Goal: Task Accomplishment & Management: Manage account settings

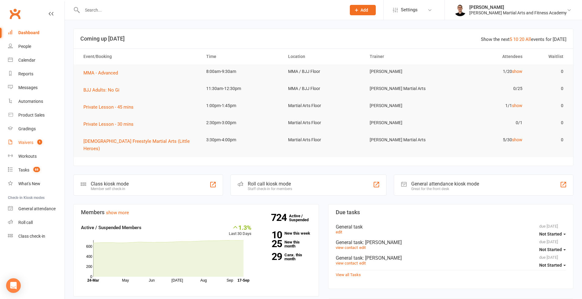
click at [25, 144] on div "Waivers" at bounding box center [25, 142] width 15 height 5
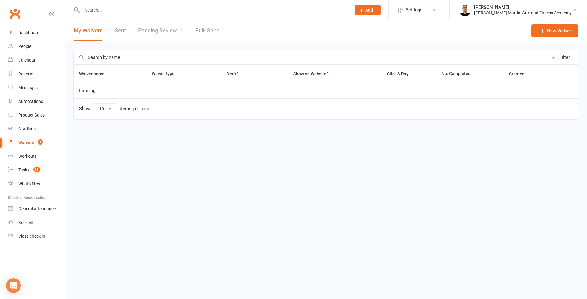
select select "25"
click at [151, 31] on link "Pending Review 1" at bounding box center [160, 30] width 45 height 21
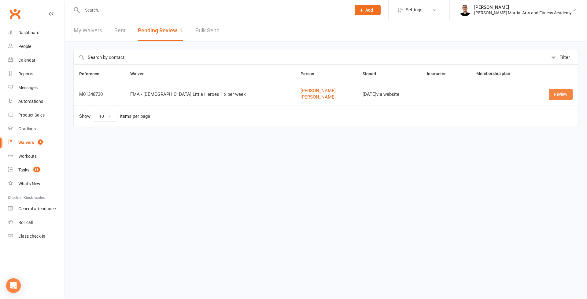
click at [556, 94] on link "Review" at bounding box center [560, 94] width 24 height 11
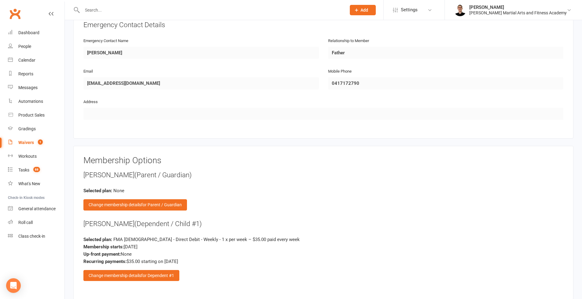
scroll to position [677, 0]
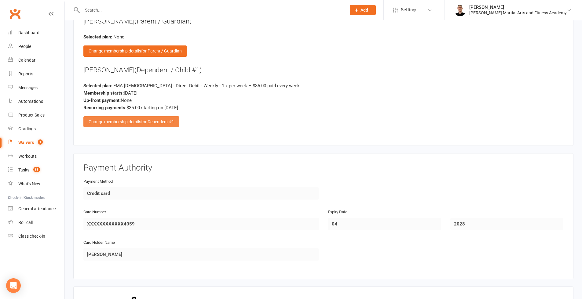
click at [158, 119] on span "for Dependent #1" at bounding box center [157, 121] width 33 height 5
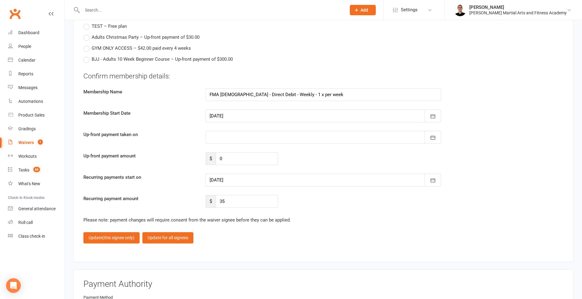
scroll to position [2135, 0]
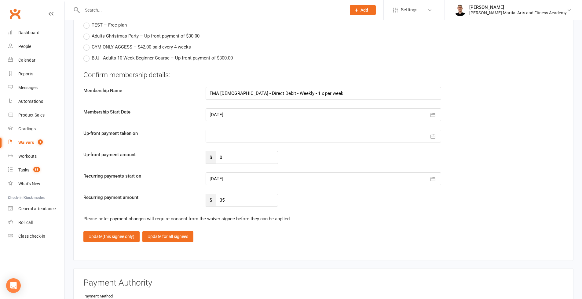
click at [232, 175] on div at bounding box center [324, 179] width 236 height 13
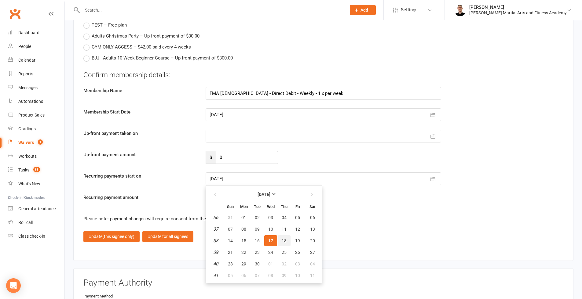
click at [286, 239] on span "18" at bounding box center [284, 241] width 5 height 5
type input "[DATE]"
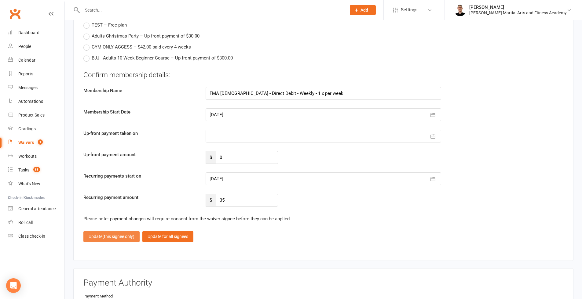
click at [116, 237] on button "Update (this signee only)" at bounding box center [111, 236] width 56 height 11
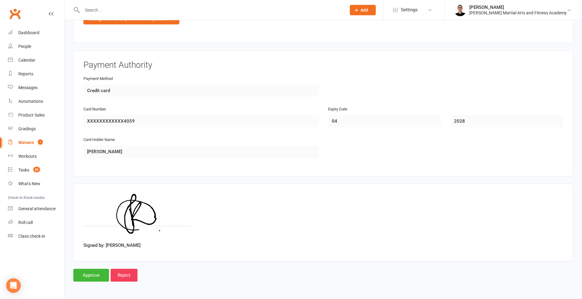
scroll to position [780, 0]
click at [93, 269] on input "Approve" at bounding box center [91, 275] width 36 height 13
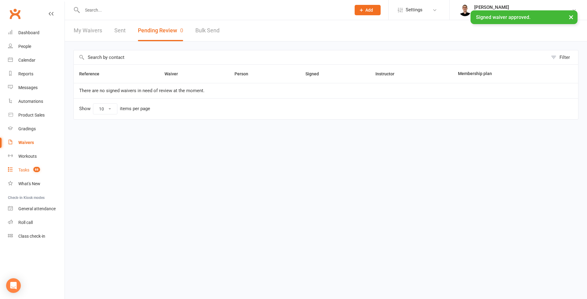
click at [29, 171] on div "Tasks" at bounding box center [23, 170] width 11 height 5
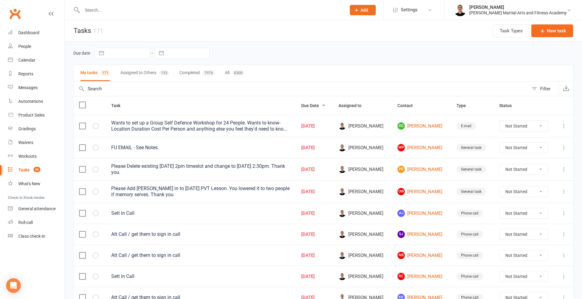
click at [116, 9] on input "text" at bounding box center [210, 10] width 261 height 9
click at [35, 59] on div "Calendar" at bounding box center [26, 60] width 17 height 5
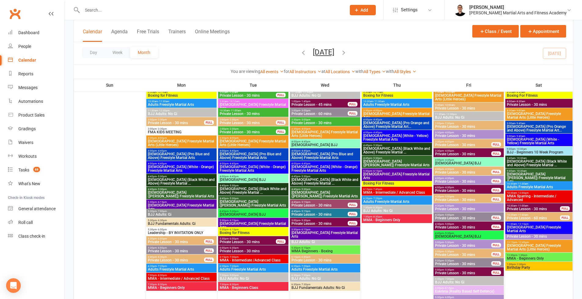
scroll to position [847, 0]
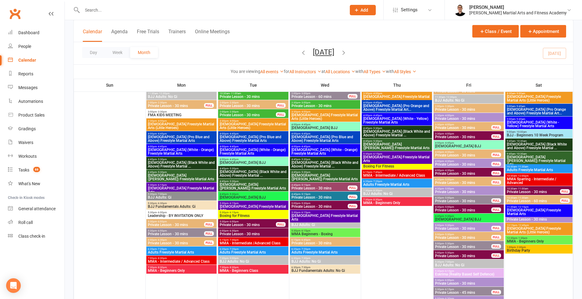
click at [248, 251] on span "Adults Freestyle Martial Arts" at bounding box center [253, 253] width 68 height 4
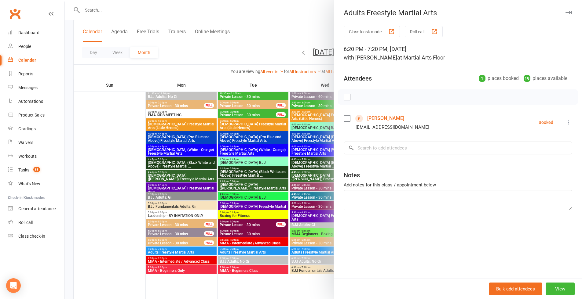
click at [401, 117] on link "[PERSON_NAME]" at bounding box center [385, 119] width 37 height 10
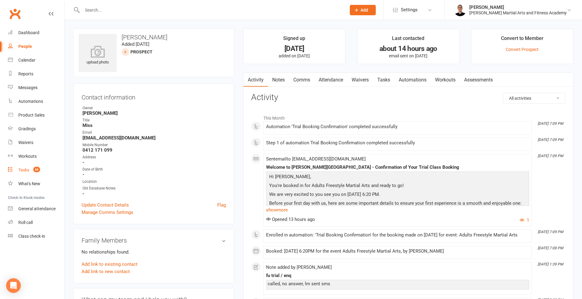
click at [40, 169] on span "88" at bounding box center [36, 169] width 7 height 5
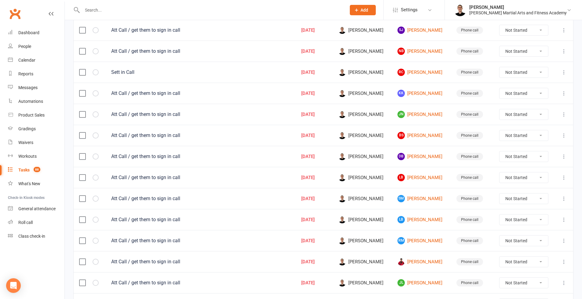
scroll to position [397, 0]
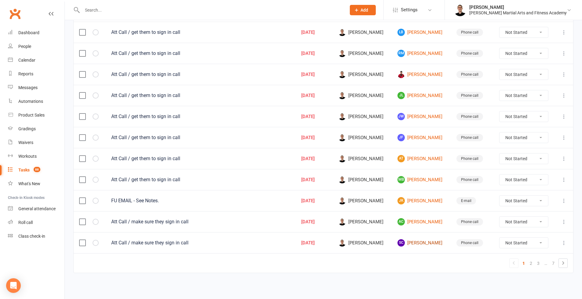
click at [423, 240] on link "SC [PERSON_NAME]" at bounding box center [421, 243] width 48 height 7
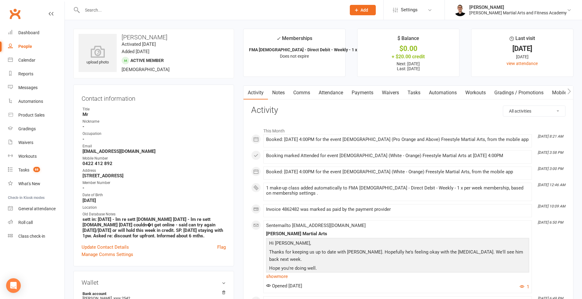
click at [422, 90] on link "Tasks" at bounding box center [413, 93] width 21 height 14
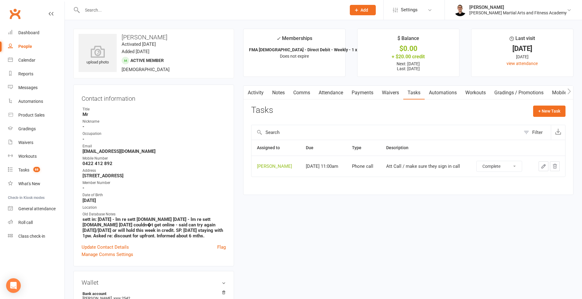
select select "unstarted"
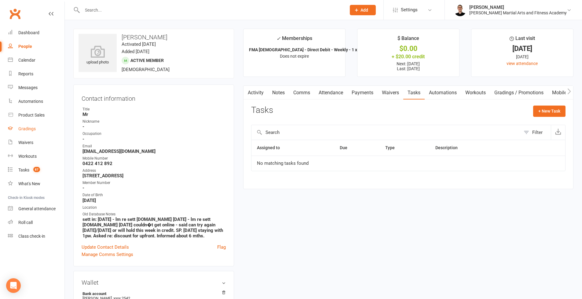
click at [34, 124] on link "Gradings" at bounding box center [36, 129] width 57 height 14
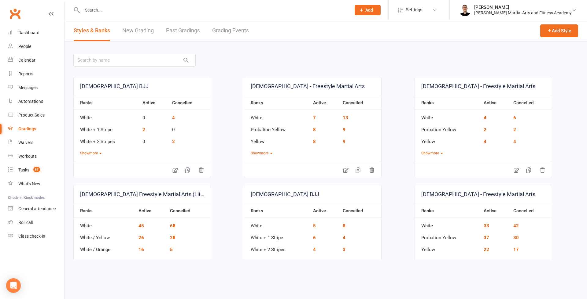
click at [237, 27] on link "Grading Events" at bounding box center [230, 30] width 37 height 21
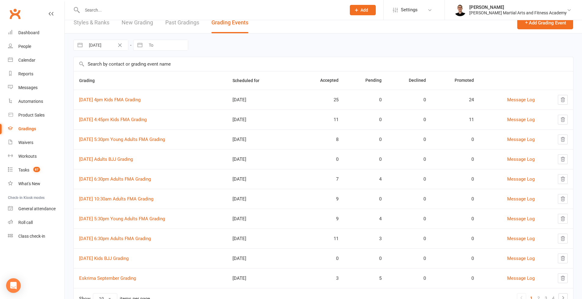
scroll to position [24, 0]
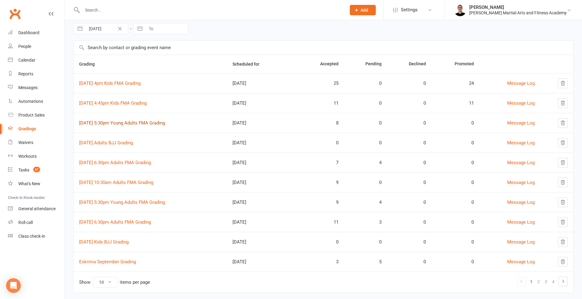
click at [148, 124] on link "[DATE] 5:30pm Young Adults FMA Grading" at bounding box center [122, 122] width 86 height 5
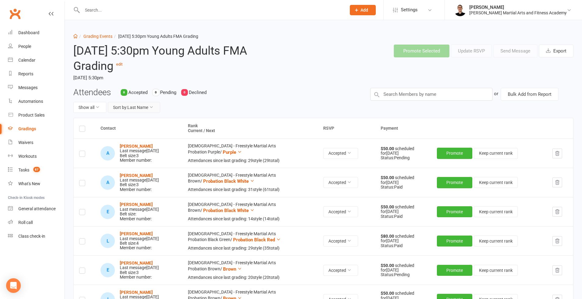
click at [142, 107] on button "Sort by: Last Name" at bounding box center [134, 107] width 52 height 11
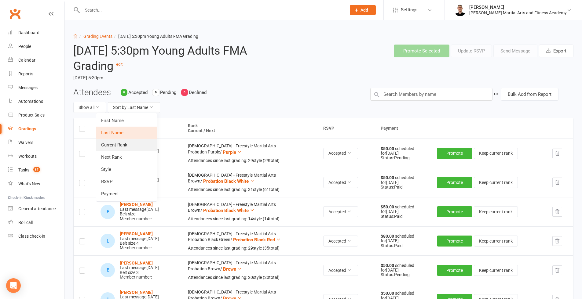
click at [133, 143] on link "Current Rank" at bounding box center [126, 145] width 60 height 12
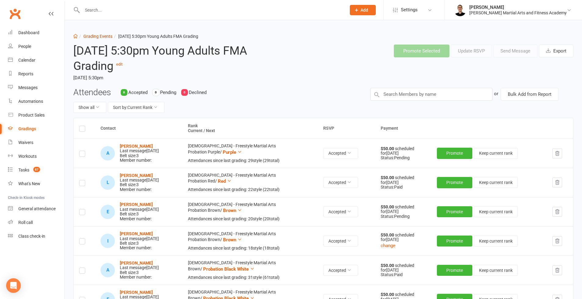
click at [99, 36] on link "Grading Events" at bounding box center [97, 36] width 29 height 5
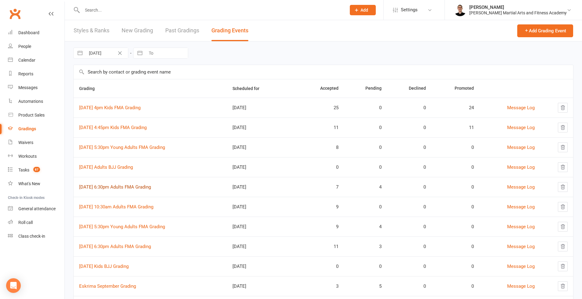
click at [121, 188] on link "[DATE] 6:30pm Adults FMA Grading" at bounding box center [115, 187] width 72 height 5
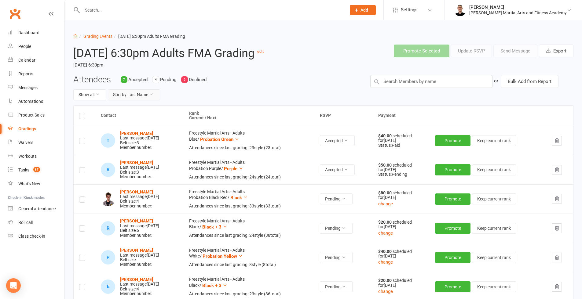
click at [132, 101] on button "Sort by: Last Name" at bounding box center [134, 95] width 52 height 11
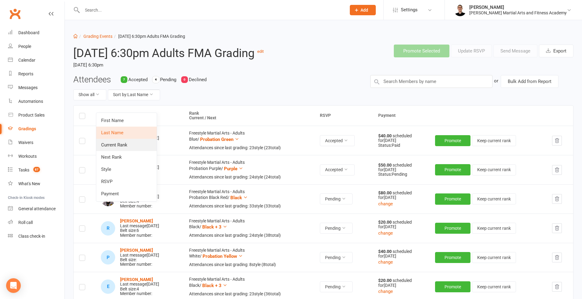
click at [133, 143] on link "Current Rank" at bounding box center [126, 145] width 60 height 12
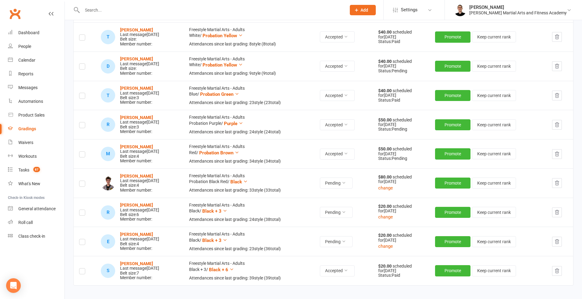
scroll to position [194, 0]
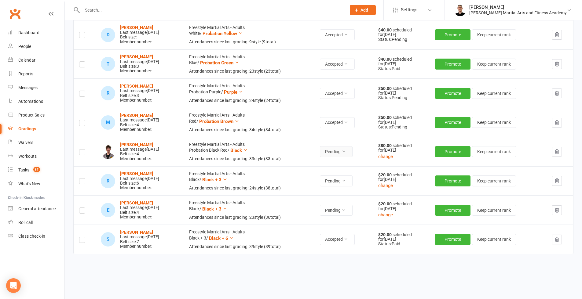
click at [349, 157] on button "Pending" at bounding box center [336, 151] width 33 height 11
click at [333, 176] on link "Accepted" at bounding box center [327, 176] width 60 height 12
click at [558, 184] on icon "button" at bounding box center [556, 180] width 5 height 5
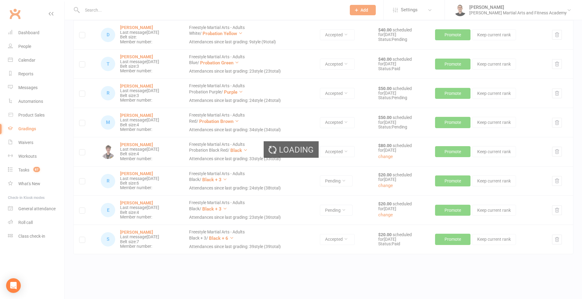
scroll to position [191, 0]
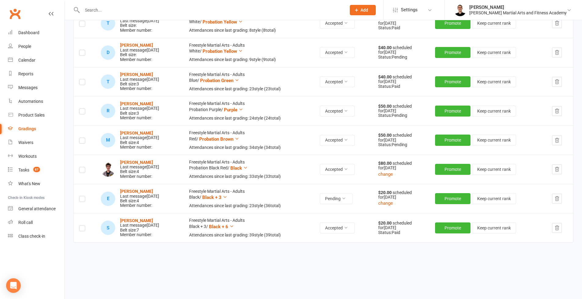
click at [559, 196] on icon "button" at bounding box center [556, 198] width 5 height 5
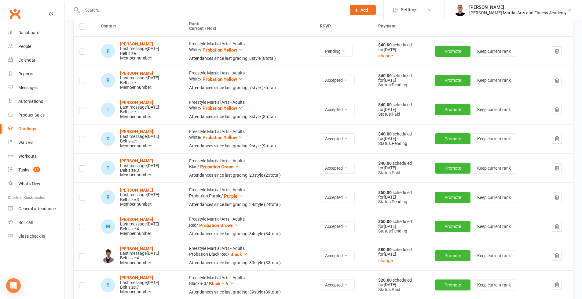
scroll to position [0, 0]
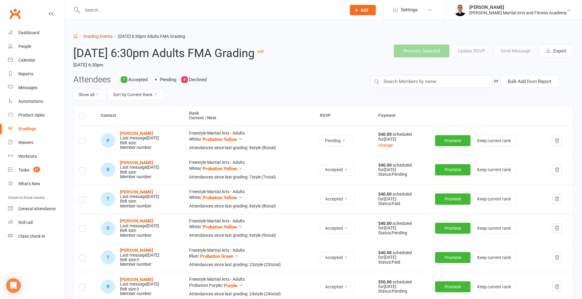
click at [101, 38] on link "Grading Events" at bounding box center [97, 36] width 29 height 5
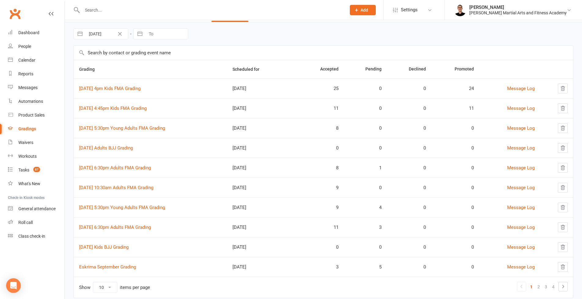
scroll to position [32, 0]
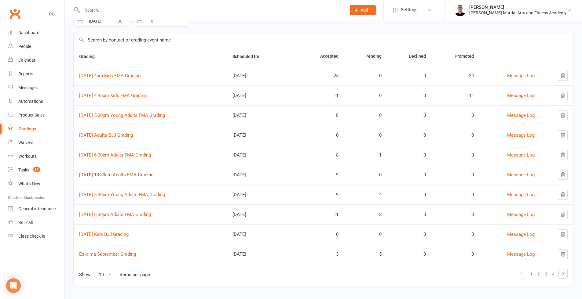
click at [139, 174] on link "[DATE] 10:30am Adults FMA Grading" at bounding box center [116, 174] width 74 height 5
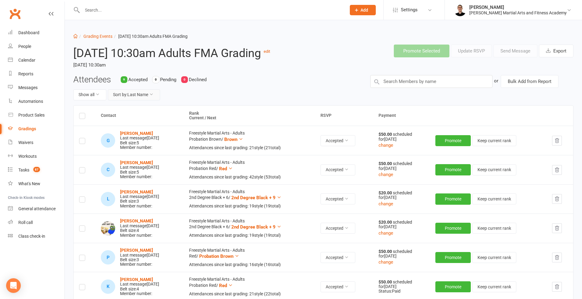
click at [145, 101] on button "Sort by: Last Name" at bounding box center [134, 95] width 52 height 11
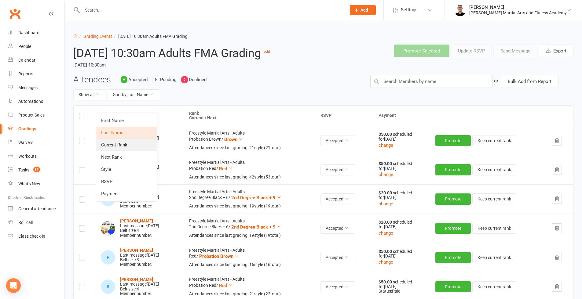
click at [125, 147] on link "Current Rank" at bounding box center [126, 145] width 60 height 12
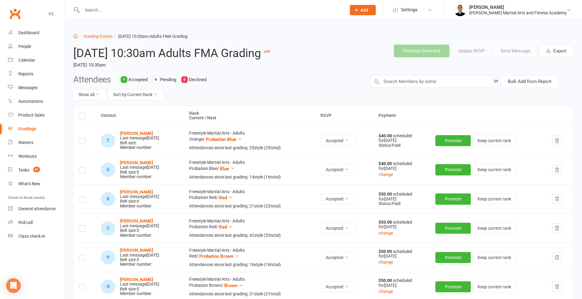
click at [103, 39] on li "Grading Events" at bounding box center [95, 36] width 35 height 7
click at [102, 36] on link "Grading Events" at bounding box center [97, 36] width 29 height 5
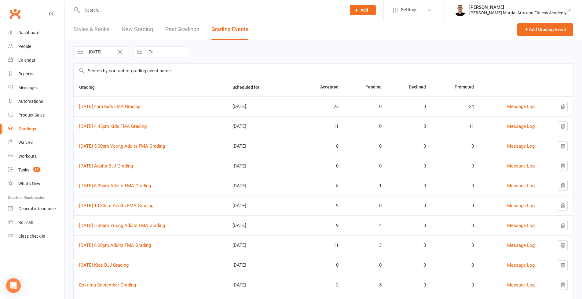
scroll to position [41, 0]
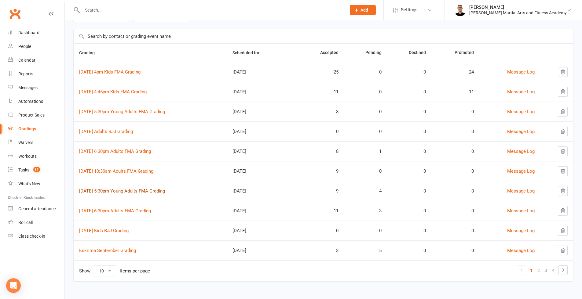
click at [148, 188] on link "[DATE] 5:30pm Young Adults FMA Grading" at bounding box center [122, 190] width 86 height 5
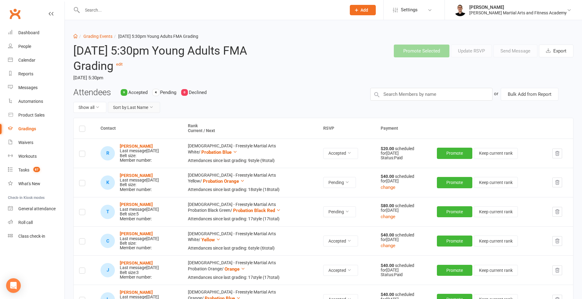
click at [150, 106] on button "Sort by: Last Name" at bounding box center [134, 107] width 52 height 11
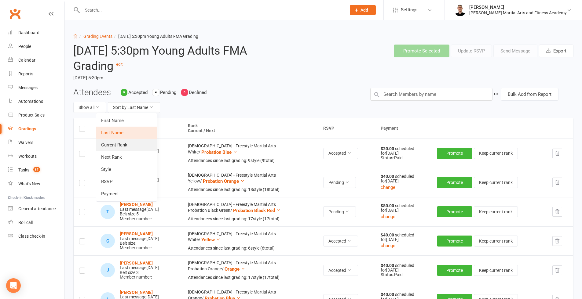
click at [130, 144] on link "Current Rank" at bounding box center [126, 145] width 60 height 12
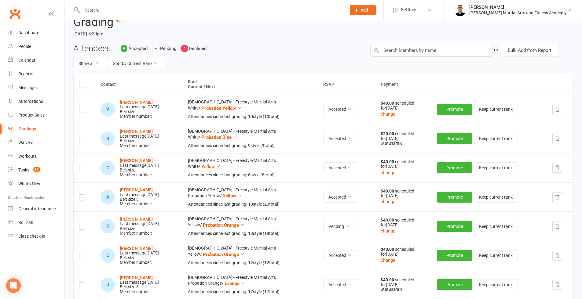
scroll to position [73, 0]
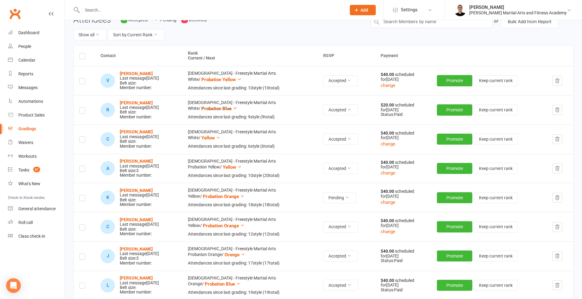
click at [232, 108] on span "Probation Blue" at bounding box center [216, 108] width 30 height 5
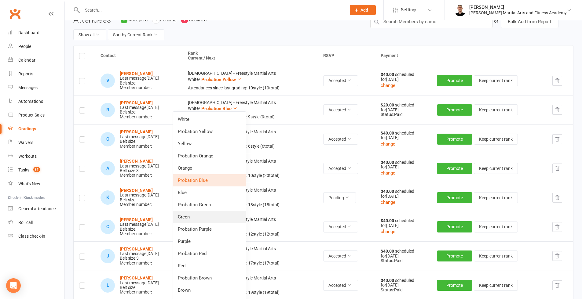
click at [197, 218] on link "Green" at bounding box center [209, 217] width 73 height 12
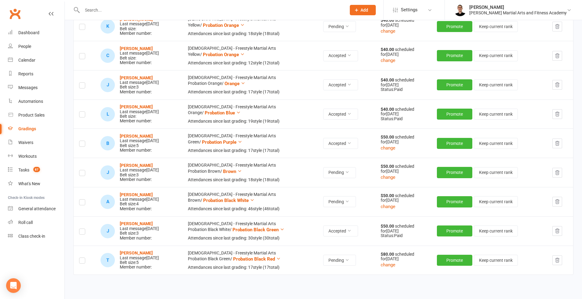
scroll to position [263, 0]
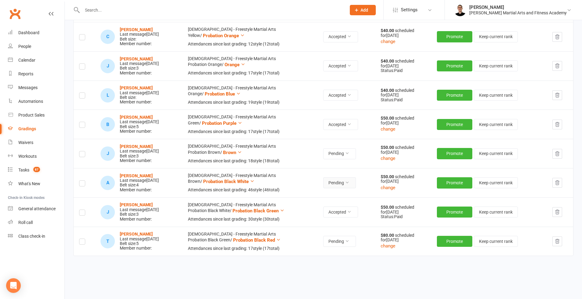
click at [351, 180] on button "Pending" at bounding box center [339, 182] width 33 height 11
click at [335, 193] on link "Accepted" at bounding box center [329, 193] width 60 height 12
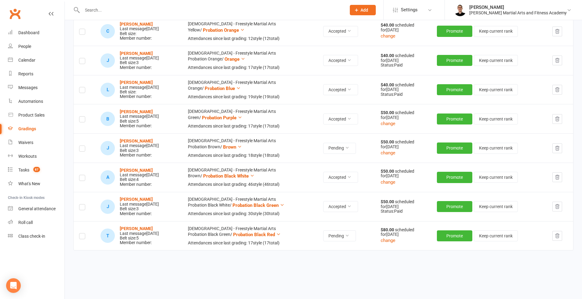
scroll to position [278, 0]
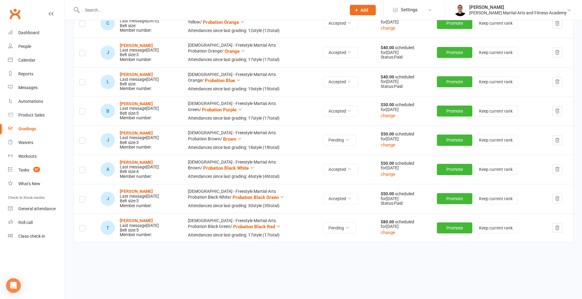
click at [560, 225] on icon "button" at bounding box center [556, 227] width 5 height 5
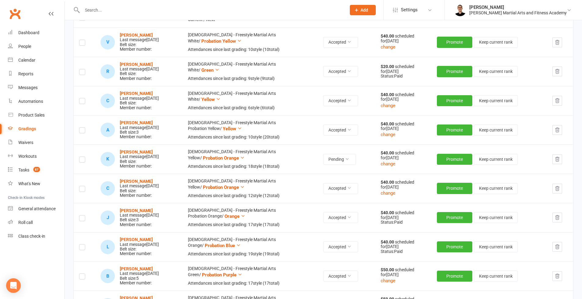
scroll to position [110, 0]
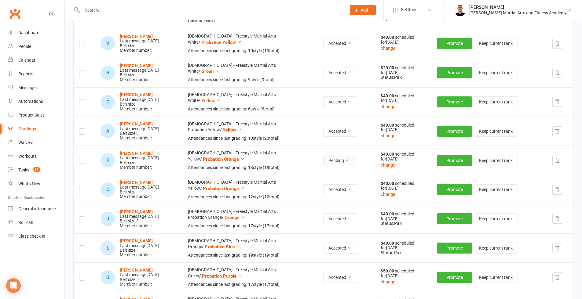
click at [351, 158] on button "Pending" at bounding box center [339, 160] width 33 height 11
click at [328, 171] on link "Accepted" at bounding box center [329, 172] width 60 height 12
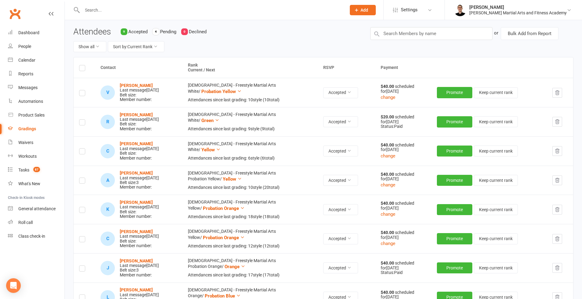
scroll to position [19, 0]
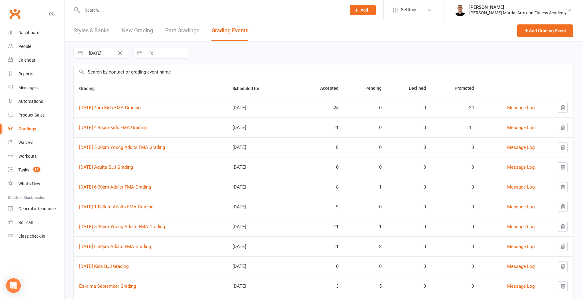
scroll to position [41, 0]
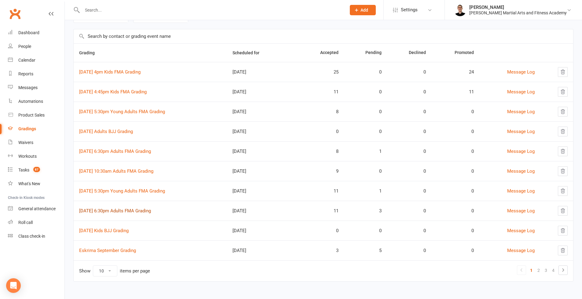
click at [134, 208] on link "[DATE] 6:30pm Adults FMA Grading" at bounding box center [115, 210] width 72 height 5
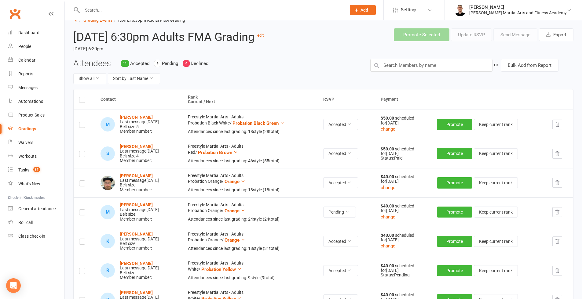
scroll to position [38, 0]
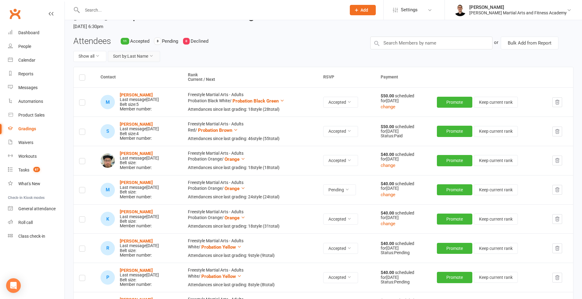
click at [143, 62] on button "Sort by: Last Name" at bounding box center [134, 56] width 52 height 11
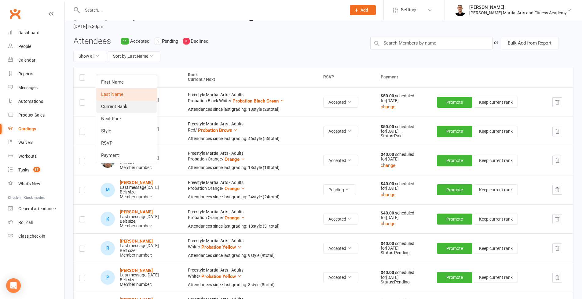
click at [127, 108] on link "Current Rank" at bounding box center [126, 107] width 60 height 12
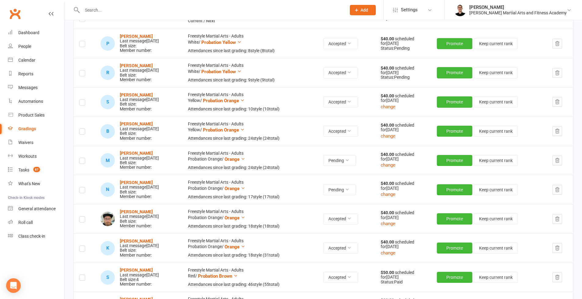
scroll to position [126, 0]
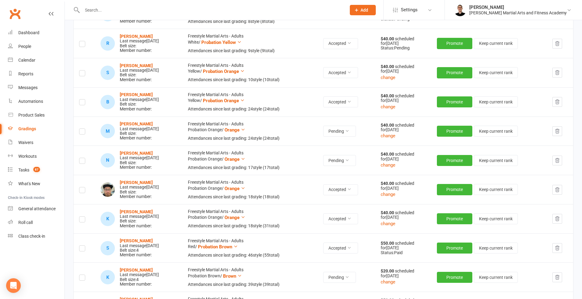
click at [559, 163] on icon "button" at bounding box center [556, 160] width 5 height 5
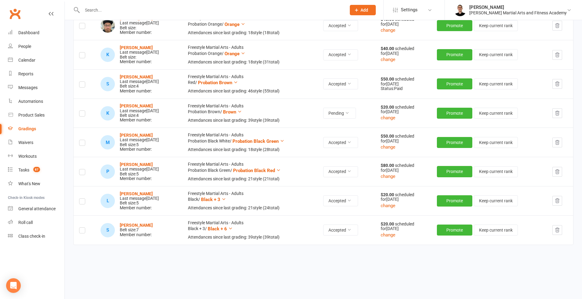
scroll to position [0, 0]
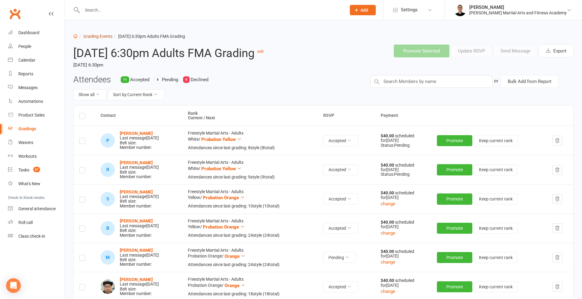
click at [104, 38] on link "Grading Events" at bounding box center [97, 36] width 29 height 5
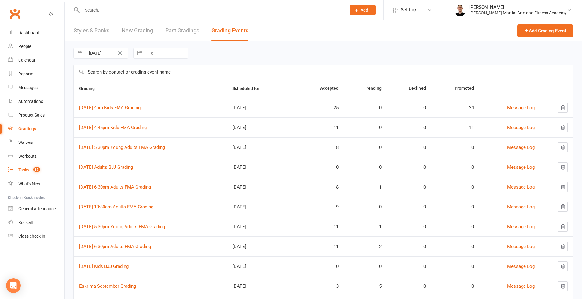
click at [29, 172] on div "Tasks" at bounding box center [23, 170] width 11 height 5
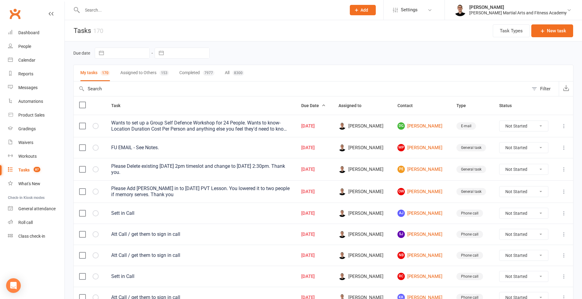
select select "7"
select select "2025"
select select "8"
select select "2025"
select select "9"
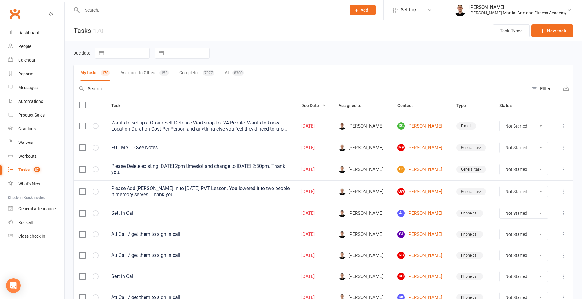
select select "2025"
click at [192, 55] on input "text" at bounding box center [188, 53] width 42 height 10
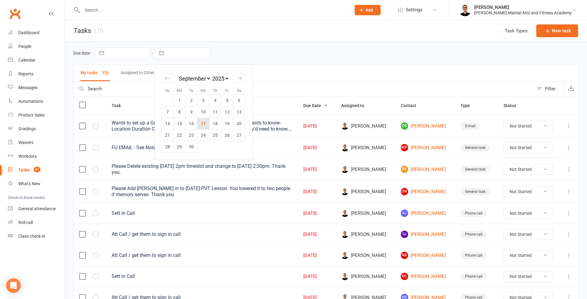
click at [204, 120] on td "17" at bounding box center [203, 124] width 12 height 12
type input "[DATE]"
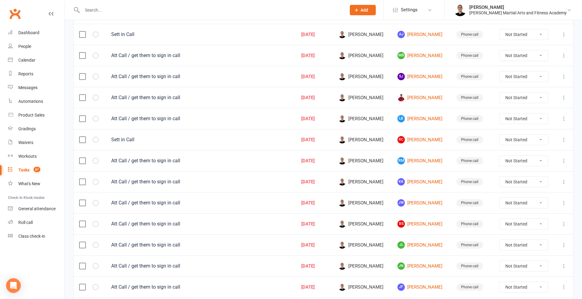
scroll to position [141, 0]
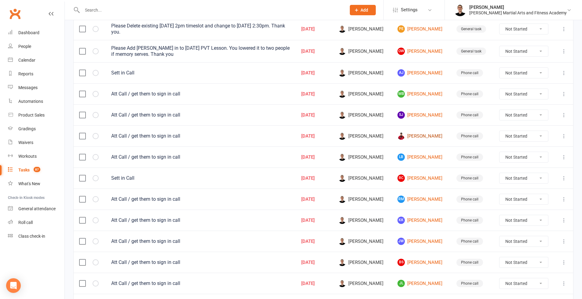
click at [423, 134] on link "[PERSON_NAME]" at bounding box center [421, 136] width 48 height 7
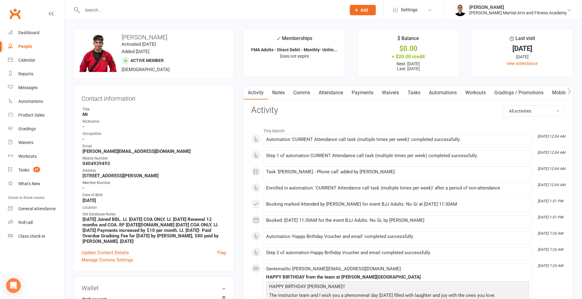
click at [300, 94] on link "Comms" at bounding box center [301, 93] width 25 height 14
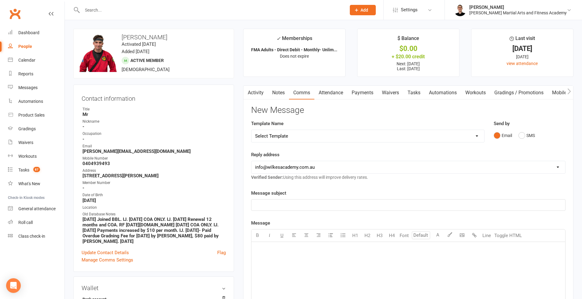
select select "5"
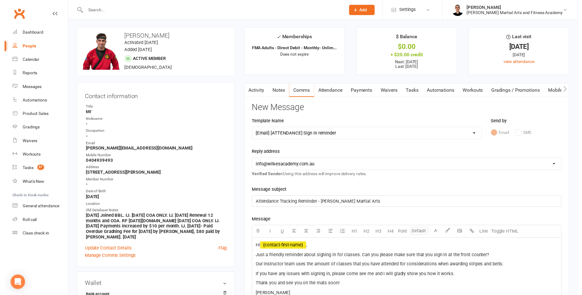
scroll to position [243, 0]
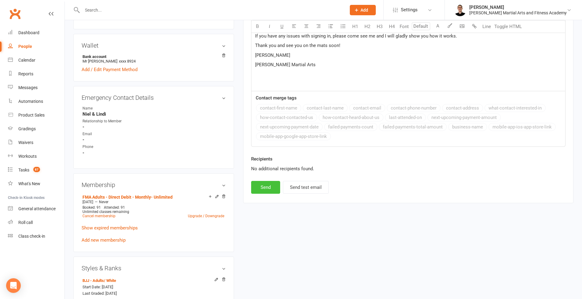
click at [259, 187] on button "Send" at bounding box center [265, 187] width 29 height 13
select select
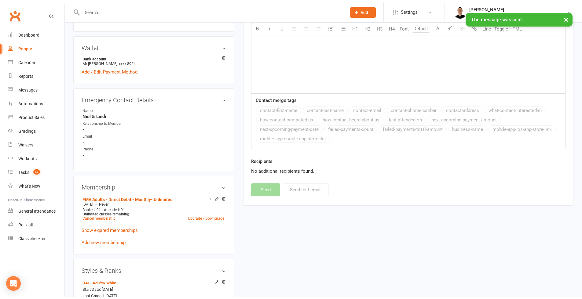
scroll to position [0, 0]
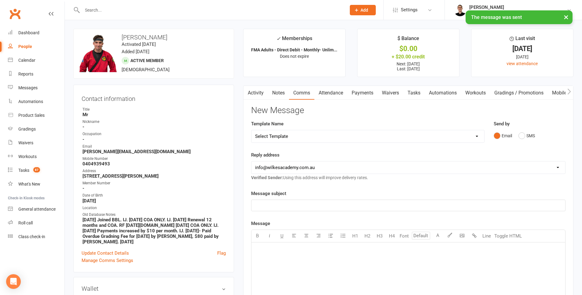
click at [416, 88] on link "Tasks" at bounding box center [413, 93] width 21 height 14
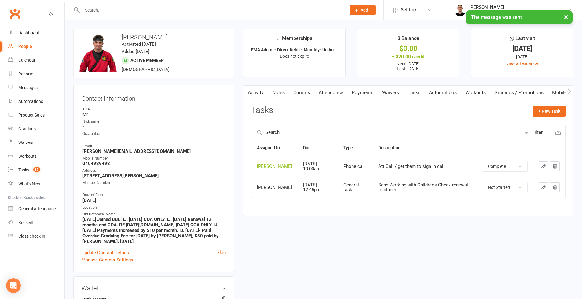
select select "unstarted"
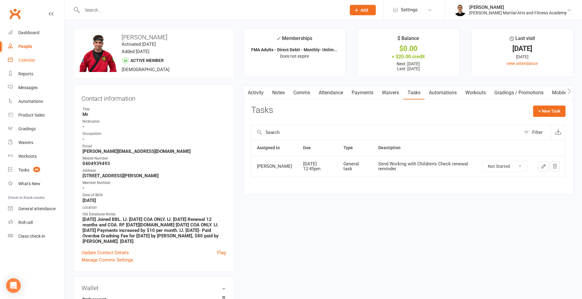
click at [36, 60] on link "Calendar" at bounding box center [36, 60] width 57 height 14
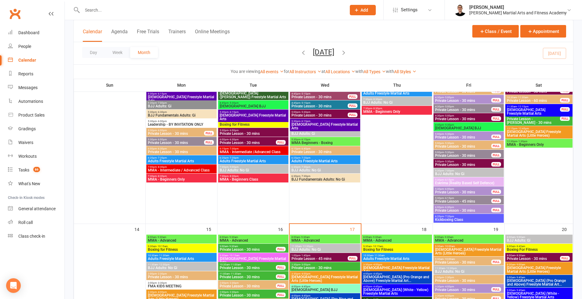
scroll to position [509, 0]
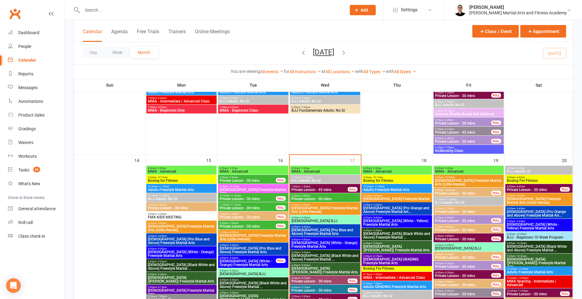
click at [177, 197] on span "BJJ Adults: No Gi" at bounding box center [182, 199] width 68 height 4
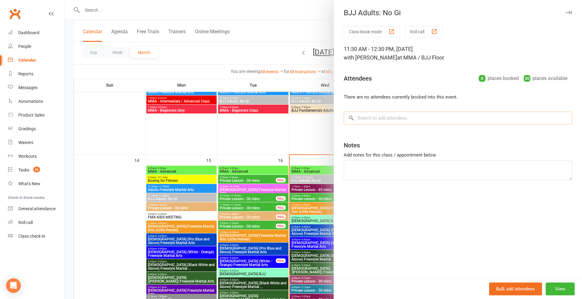
click at [431, 114] on input "search" at bounding box center [458, 118] width 229 height 13
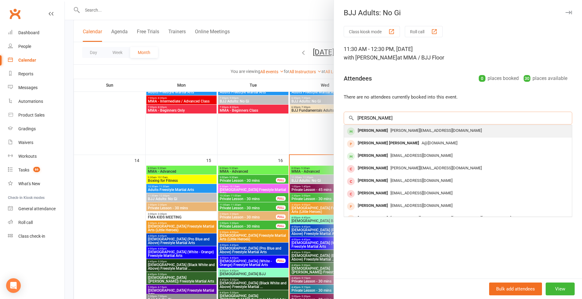
type input "[PERSON_NAME]"
click at [399, 135] on div "[PERSON_NAME] [PERSON_NAME][EMAIL_ADDRESS][DOMAIN_NAME]" at bounding box center [458, 131] width 228 height 13
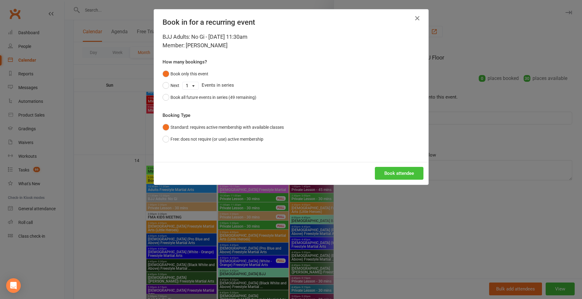
click at [401, 172] on button "Book attendee" at bounding box center [399, 173] width 49 height 13
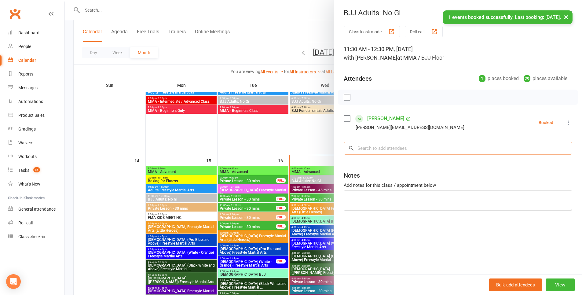
click at [399, 150] on input "search" at bounding box center [458, 148] width 229 height 13
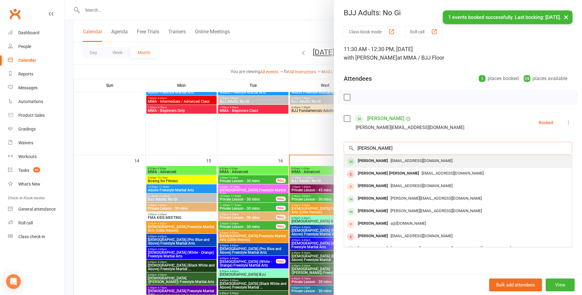
type input "[PERSON_NAME]"
click at [396, 159] on span "[EMAIL_ADDRESS][DOMAIN_NAME]" at bounding box center [421, 160] width 62 height 5
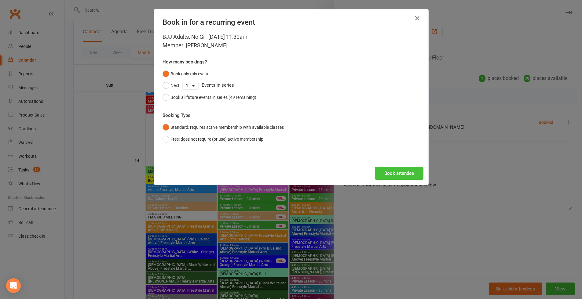
click at [394, 172] on button "Book attendee" at bounding box center [399, 173] width 49 height 13
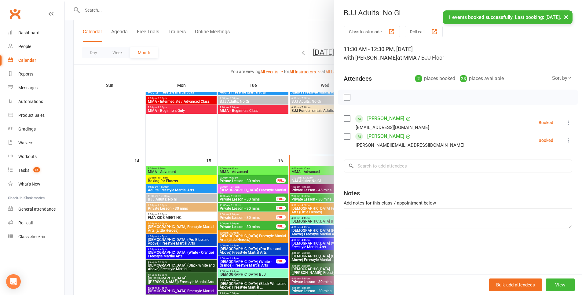
click at [565, 124] on icon at bounding box center [568, 122] width 6 height 6
click at [541, 158] on link "Check in" at bounding box center [539, 159] width 66 height 12
click at [565, 141] on icon at bounding box center [568, 140] width 6 height 6
click at [540, 176] on link "Check in" at bounding box center [539, 176] width 66 height 12
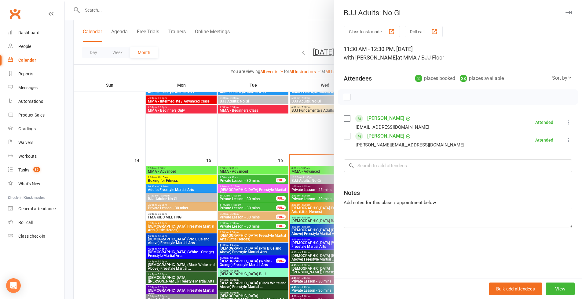
click at [389, 136] on link "[PERSON_NAME]" at bounding box center [385, 136] width 37 height 10
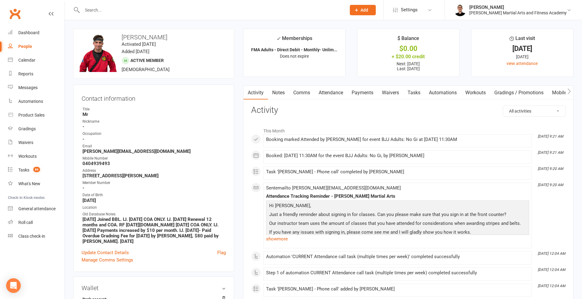
click at [414, 95] on link "Tasks" at bounding box center [413, 93] width 21 height 14
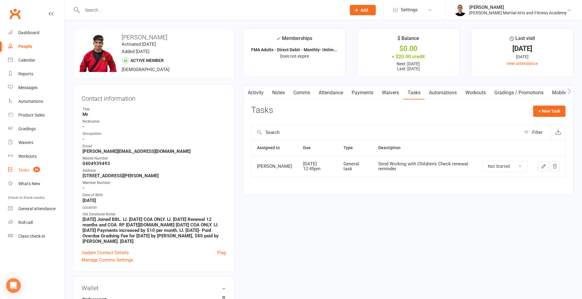
click at [32, 167] on link "Tasks 86" at bounding box center [36, 170] width 57 height 14
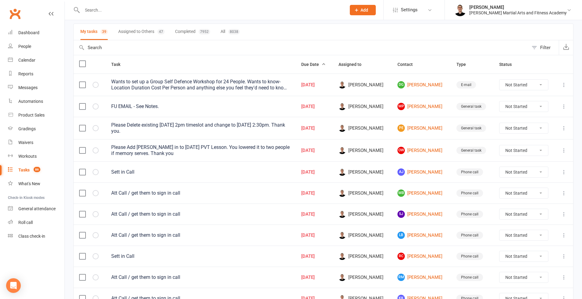
scroll to position [90, 0]
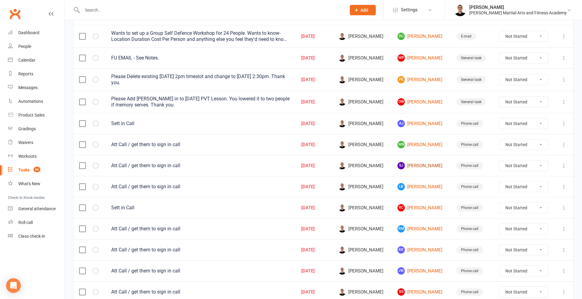
click at [427, 166] on link "SJ [PERSON_NAME]" at bounding box center [421, 165] width 48 height 7
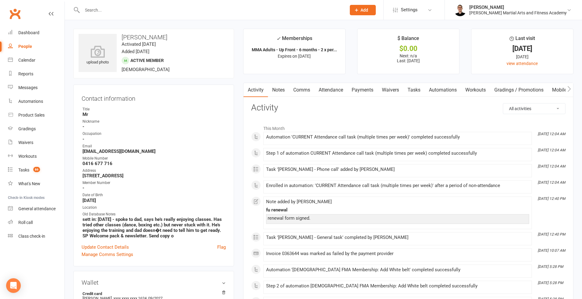
click at [310, 86] on link "Comms" at bounding box center [301, 90] width 25 height 14
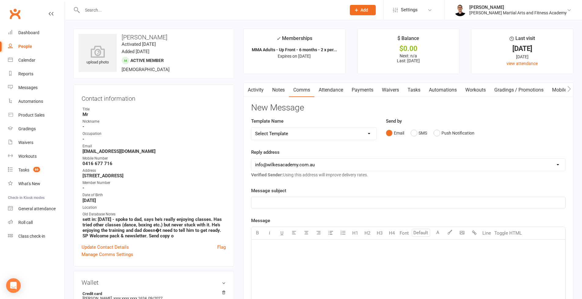
select select "5"
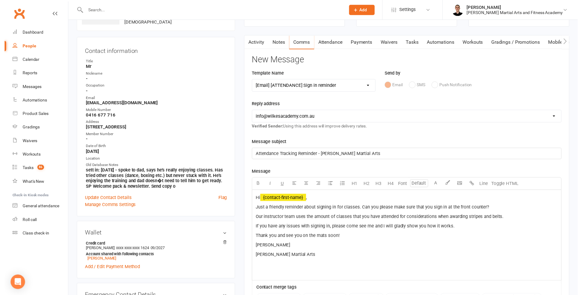
scroll to position [171, 0]
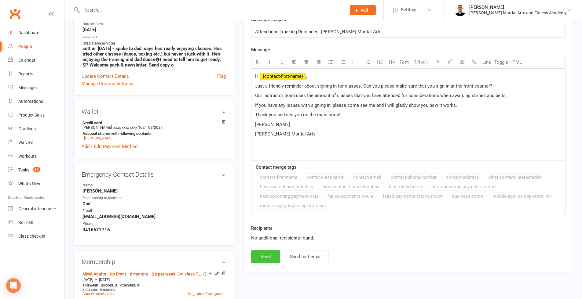
click at [268, 258] on button "Send" at bounding box center [265, 256] width 29 height 13
select select
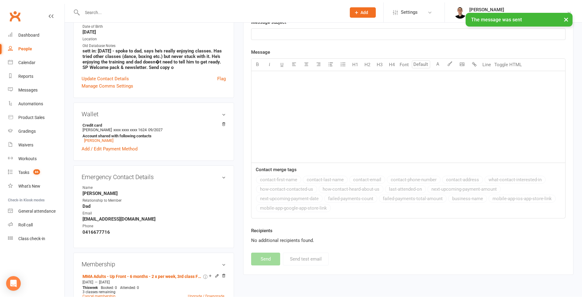
scroll to position [0, 0]
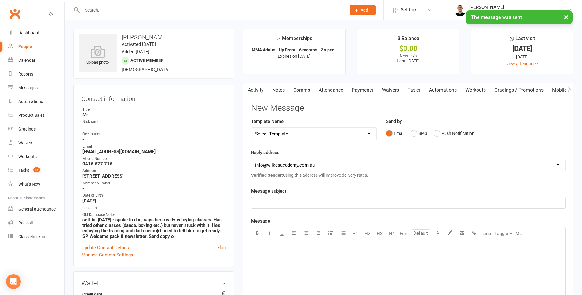
click at [411, 88] on link "Tasks" at bounding box center [413, 90] width 21 height 14
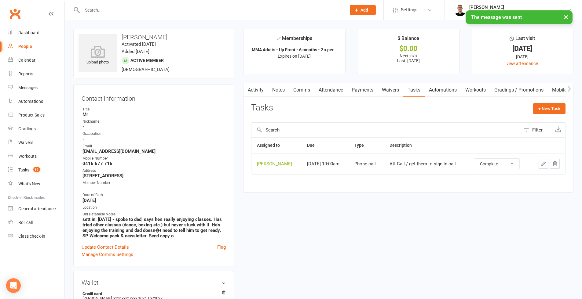
select select "unstarted"
click at [341, 88] on link "Attendance" at bounding box center [330, 90] width 33 height 14
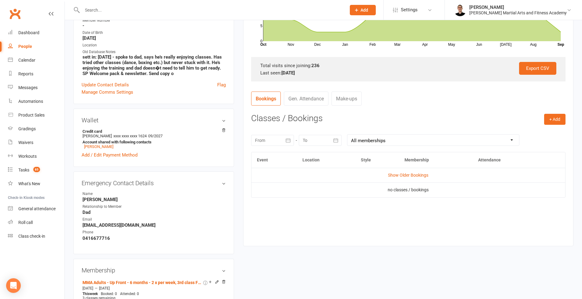
scroll to position [235, 0]
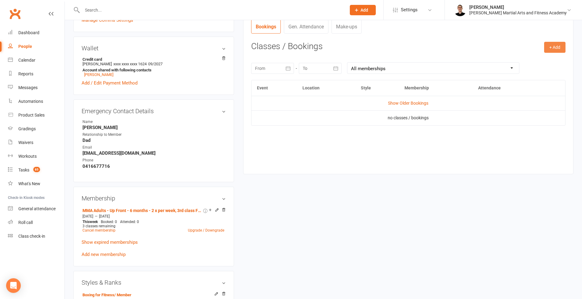
click at [558, 48] on button "+ Add" at bounding box center [554, 47] width 21 height 11
click at [518, 67] on link "Add Appointment" at bounding box center [535, 73] width 60 height 12
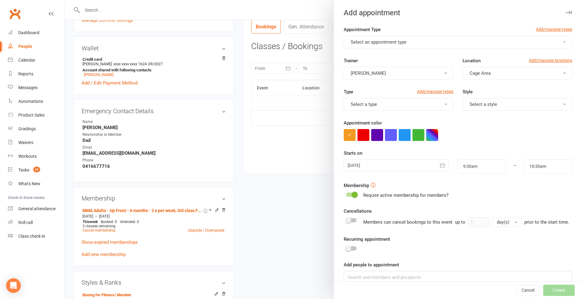
click at [322, 123] on div at bounding box center [323, 149] width 517 height 299
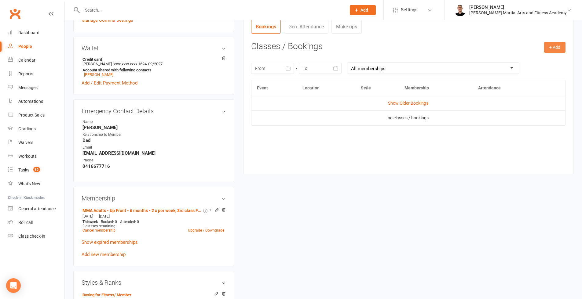
click at [551, 43] on button "+ Add" at bounding box center [554, 47] width 21 height 11
click at [545, 62] on link "Book Event" at bounding box center [535, 61] width 60 height 12
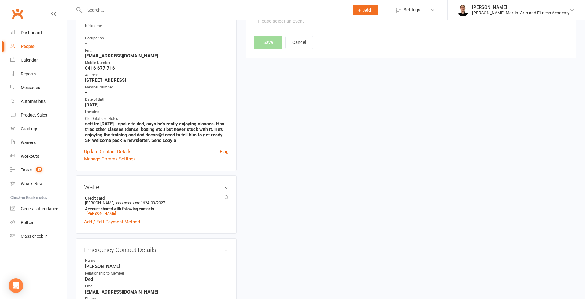
scroll to position [52, 0]
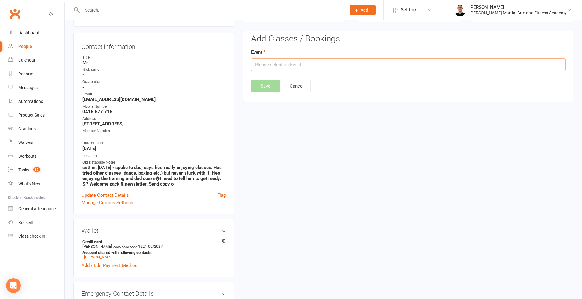
click at [324, 66] on input "text" at bounding box center [408, 64] width 314 height 13
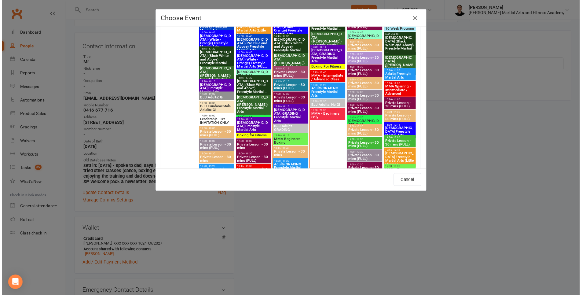
scroll to position [903, 0]
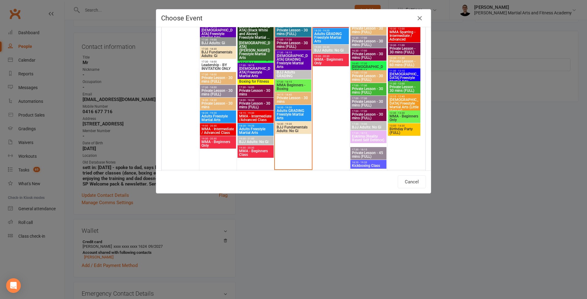
click at [253, 152] on span "MMA - Beginners Class" at bounding box center [256, 152] width 34 height 7
type input "MMA - Beginners Class - [DATE] 7:30:00 PM"
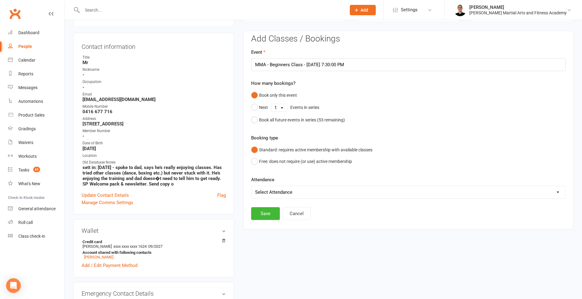
select select "0"
click at [268, 208] on button "Save" at bounding box center [265, 213] width 29 height 13
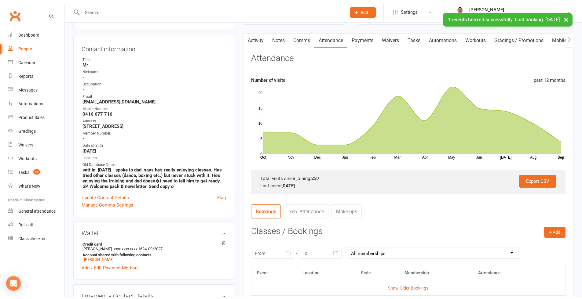
scroll to position [0, 0]
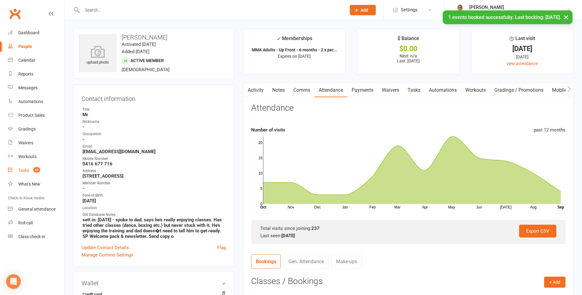
click at [24, 168] on div "Tasks" at bounding box center [23, 170] width 11 height 5
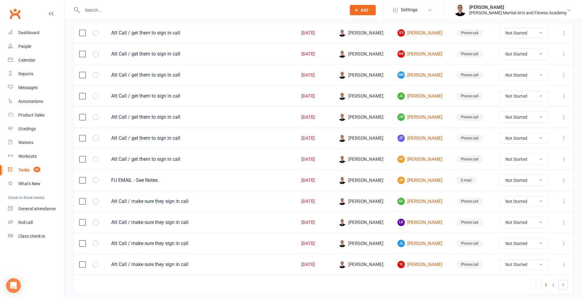
scroll to position [397, 0]
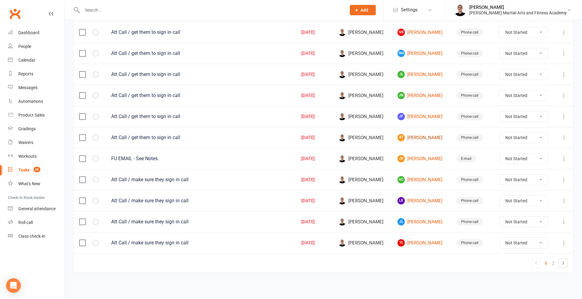
click at [424, 134] on link "AT [PERSON_NAME]" at bounding box center [421, 137] width 48 height 7
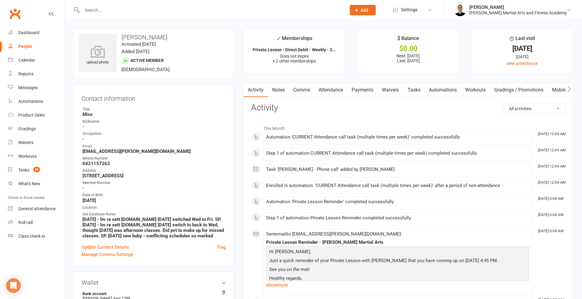
click at [413, 89] on link "Tasks" at bounding box center [413, 90] width 21 height 14
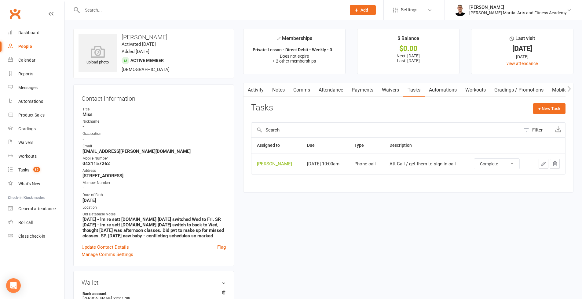
select select "unstarted"
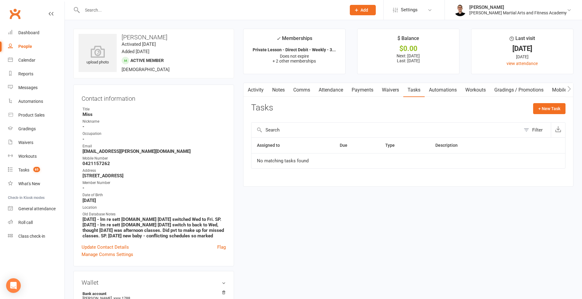
click at [281, 91] on link "Notes" at bounding box center [278, 90] width 21 height 14
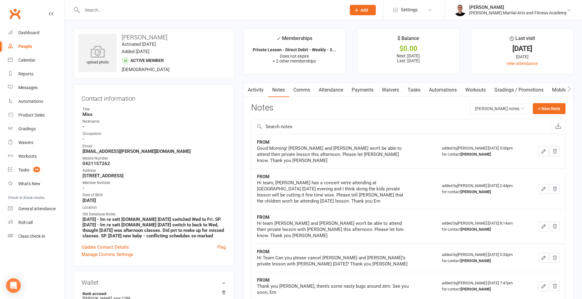
click at [415, 92] on link "Tasks" at bounding box center [413, 90] width 21 height 14
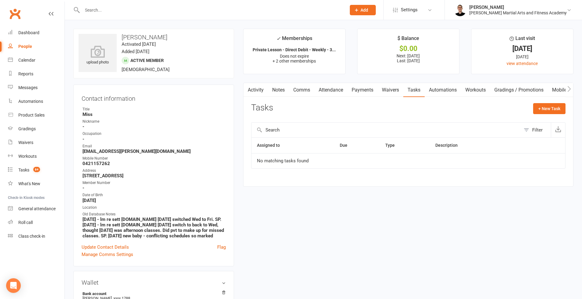
click at [274, 93] on link "Notes" at bounding box center [278, 90] width 21 height 14
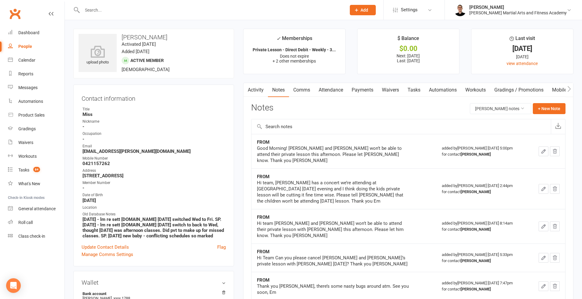
click at [420, 90] on link "Tasks" at bounding box center [413, 90] width 21 height 14
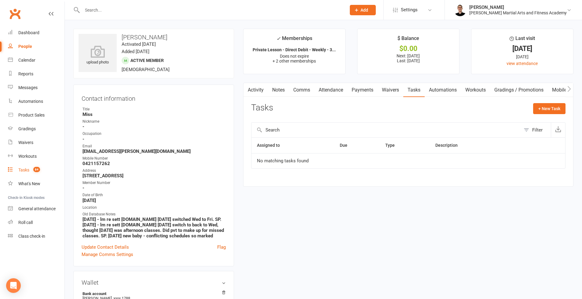
click at [25, 169] on div "Tasks" at bounding box center [23, 170] width 11 height 5
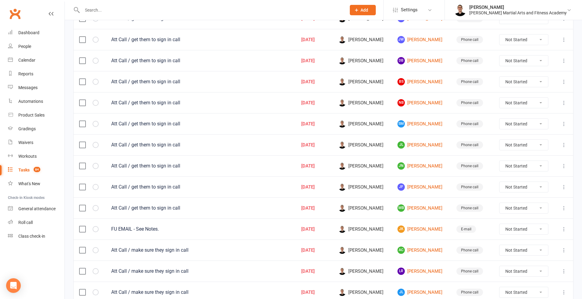
scroll to position [397, 0]
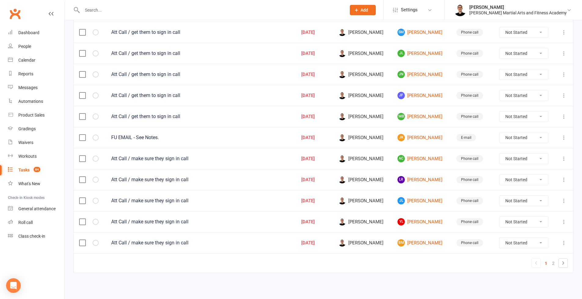
click at [416, 176] on link "[PERSON_NAME]" at bounding box center [421, 179] width 48 height 7
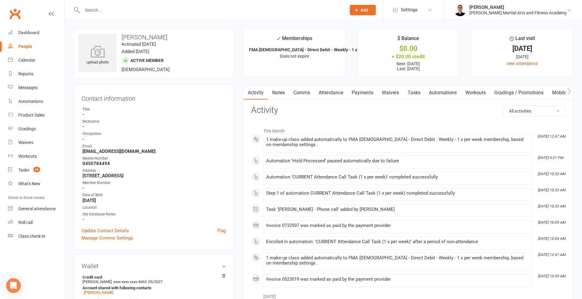
click at [328, 94] on link "Attendance" at bounding box center [330, 93] width 33 height 14
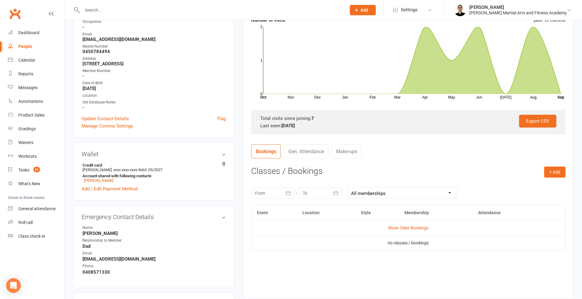
scroll to position [181, 0]
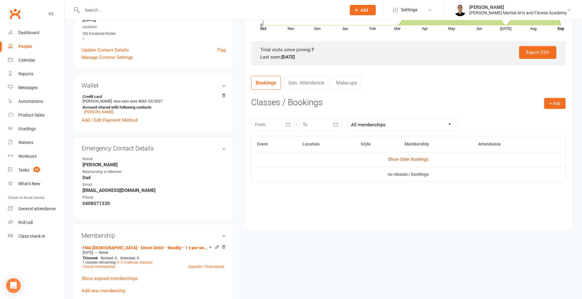
click at [416, 159] on link "Show Older Bookings" at bounding box center [408, 159] width 40 height 5
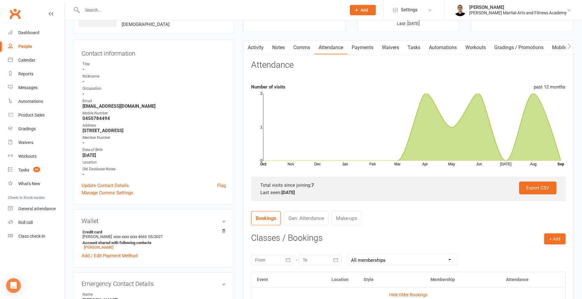
scroll to position [0, 0]
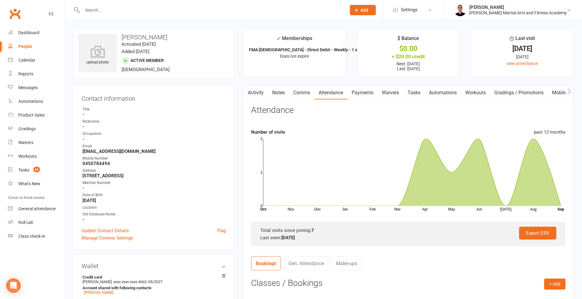
click at [305, 94] on link "Comms" at bounding box center [301, 93] width 25 height 14
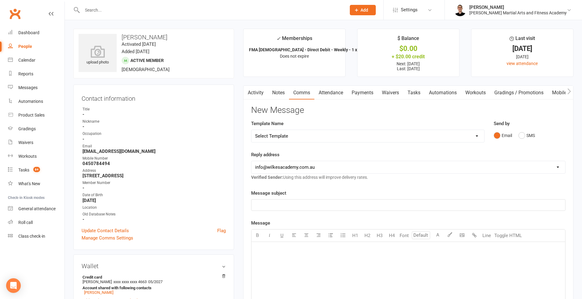
select select "5"
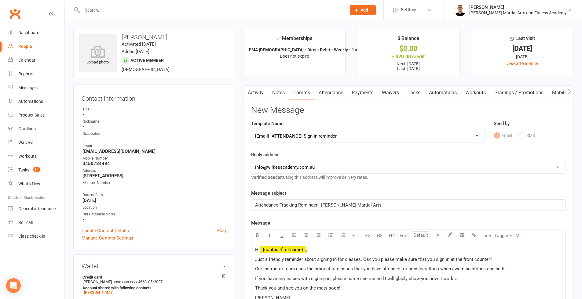
scroll to position [106, 0]
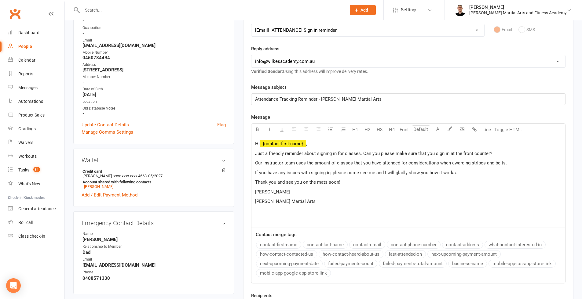
click at [264, 192] on span "[PERSON_NAME]" at bounding box center [272, 191] width 35 height 5
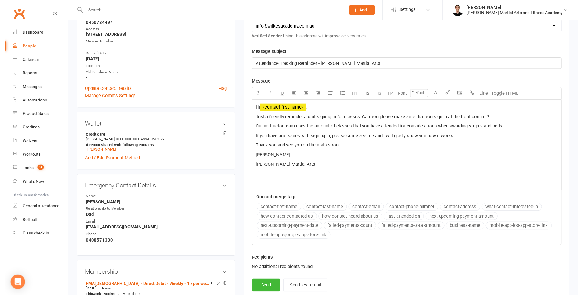
scroll to position [174, 0]
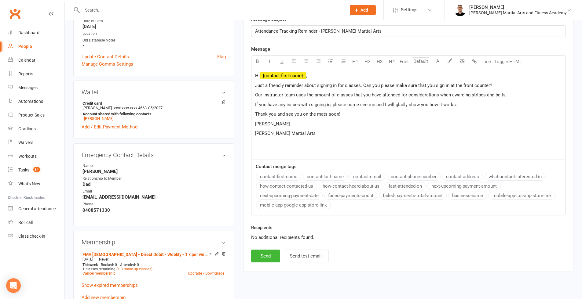
click at [266, 257] on button "Send" at bounding box center [265, 256] width 29 height 13
select select
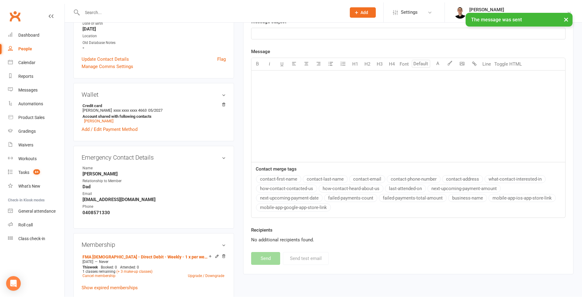
scroll to position [0, 0]
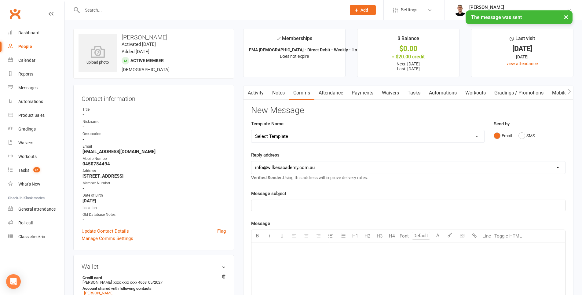
click at [338, 89] on link "Attendance" at bounding box center [330, 93] width 33 height 14
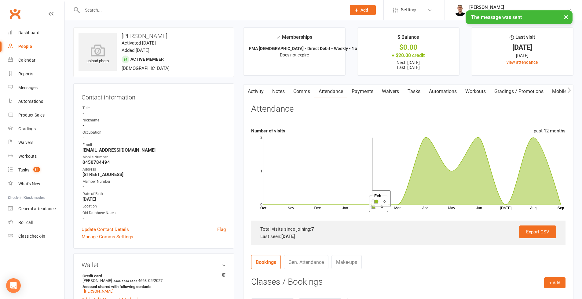
scroll to position [108, 0]
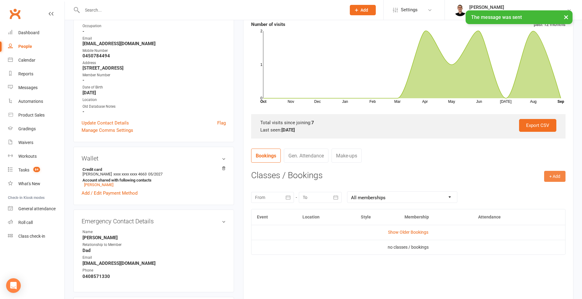
click at [557, 176] on button "+ Add" at bounding box center [554, 176] width 21 height 11
click at [534, 190] on link "Book Event" at bounding box center [535, 190] width 60 height 12
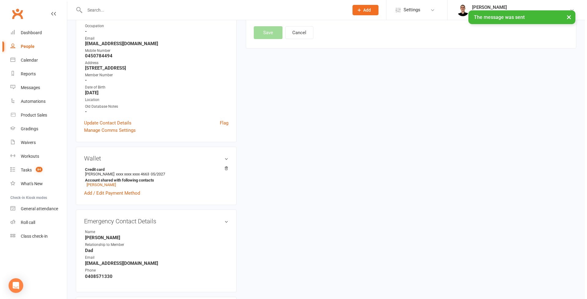
scroll to position [55, 0]
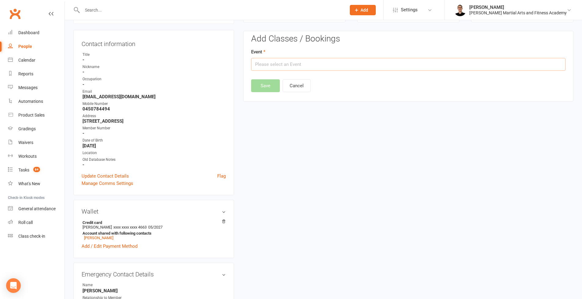
click at [341, 67] on input "text" at bounding box center [408, 64] width 314 height 13
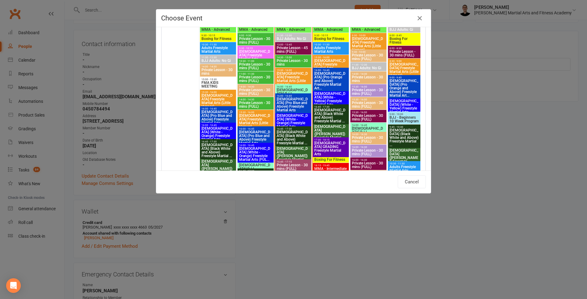
scroll to position [801, 0]
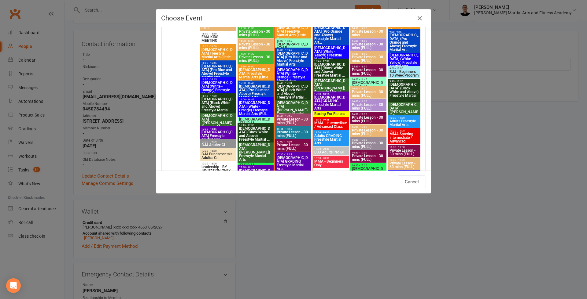
click at [251, 103] on span "[DEMOGRAPHIC_DATA] (White - Orange) Freestyle Martial Arts (FUL..." at bounding box center [256, 108] width 34 height 15
type input "[DEMOGRAPHIC_DATA] (White - Orange) Freestyle Martial Arts (FUL... - [DATE] 4:0…"
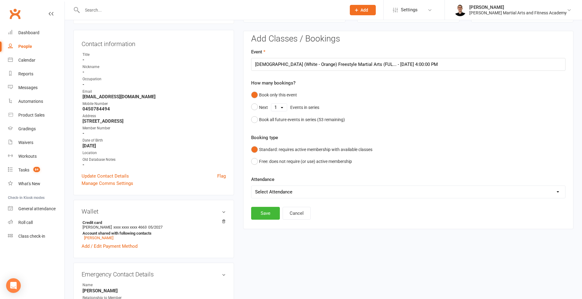
select select "0"
click at [271, 208] on button "Save" at bounding box center [265, 213] width 29 height 13
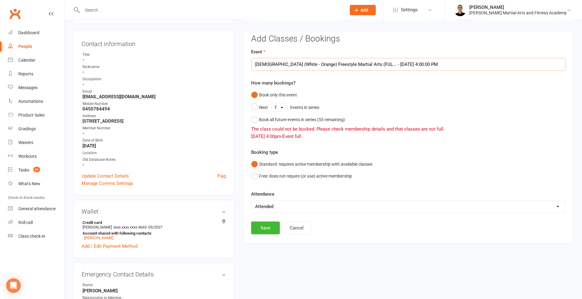
click at [328, 62] on input "[DEMOGRAPHIC_DATA] (White - Orange) Freestyle Martial Arts (FUL... - [DATE] 4:0…" at bounding box center [408, 64] width 314 height 13
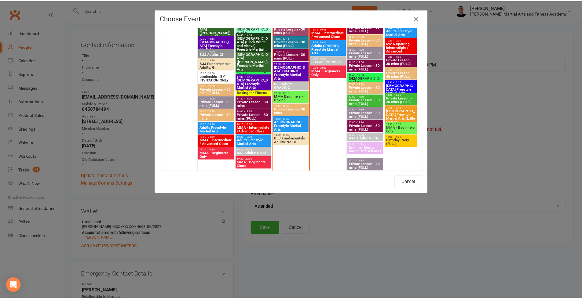
scroll to position [823, 0]
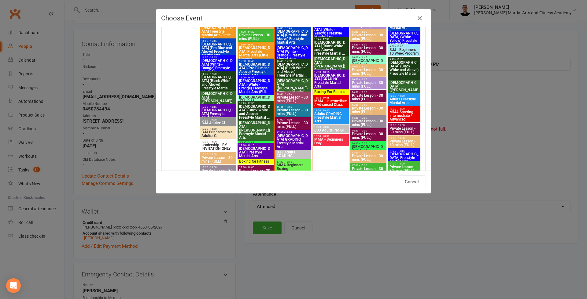
click at [255, 64] on span "[DEMOGRAPHIC_DATA] (Pro Blue and Above) Freestyle Martial Arts" at bounding box center [256, 70] width 34 height 15
type input "[DEMOGRAPHIC_DATA] (Pro Blue and Above) Freestyle Martial Arts - [DATE] 4:00:00…"
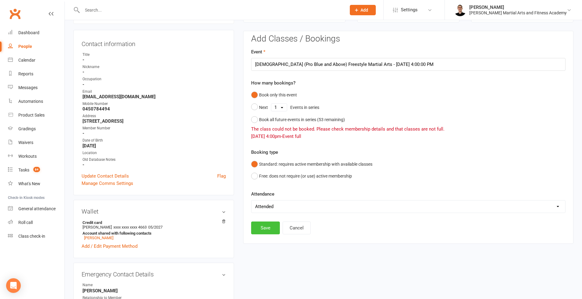
click at [269, 227] on button "Save" at bounding box center [265, 228] width 29 height 13
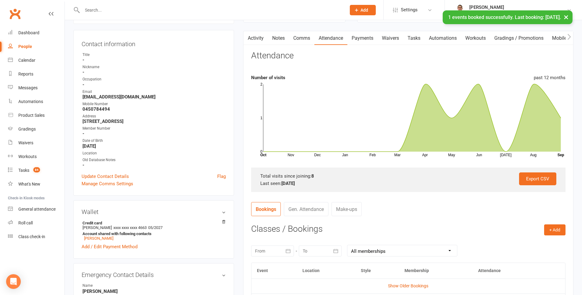
click at [421, 35] on link "Tasks" at bounding box center [413, 38] width 21 height 14
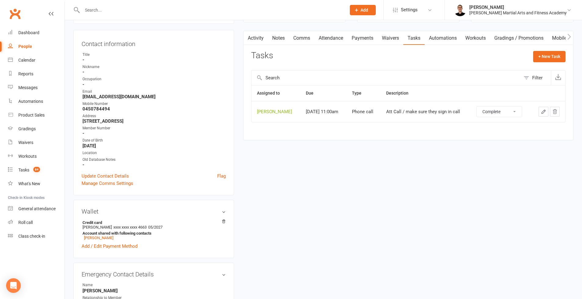
select select "unstarted"
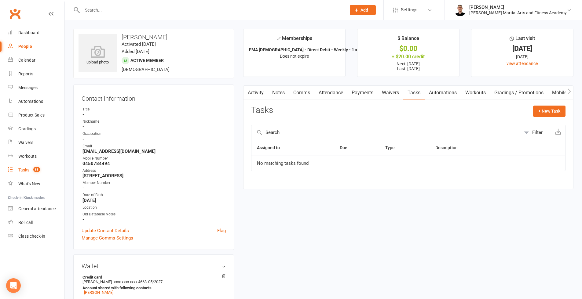
click at [30, 171] on link "Tasks 83" at bounding box center [36, 170] width 57 height 14
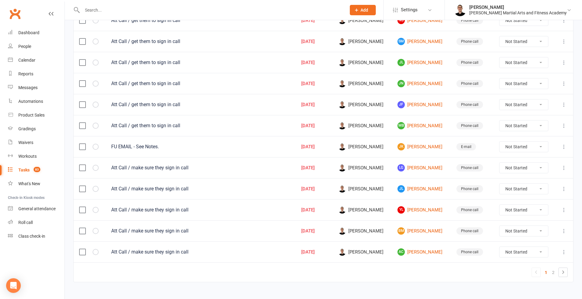
scroll to position [382, 0]
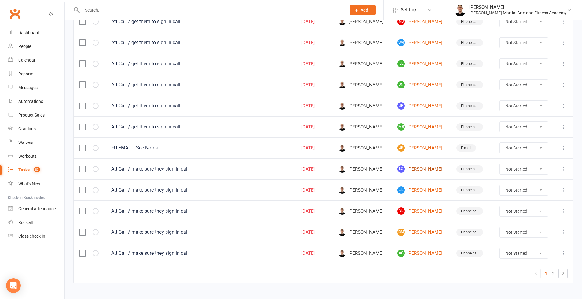
click at [424, 170] on link "LG [PERSON_NAME]" at bounding box center [421, 169] width 48 height 7
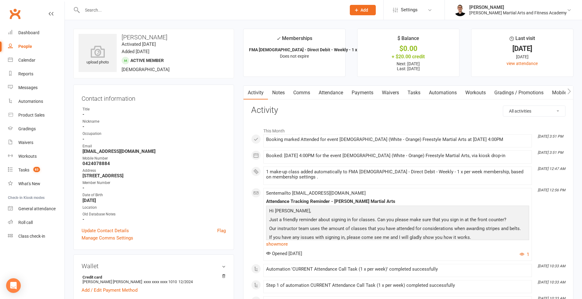
click at [414, 92] on link "Tasks" at bounding box center [413, 93] width 21 height 14
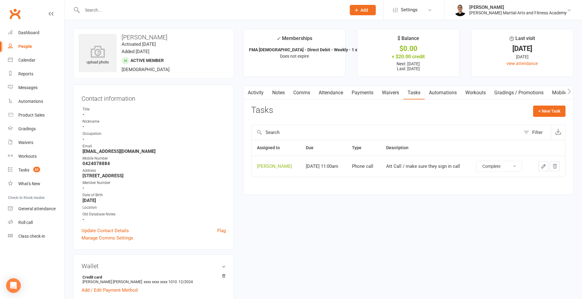
select select "unstarted"
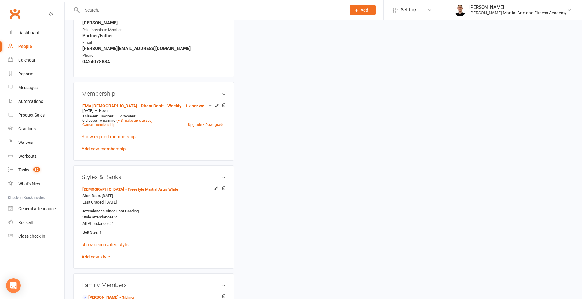
scroll to position [422, 0]
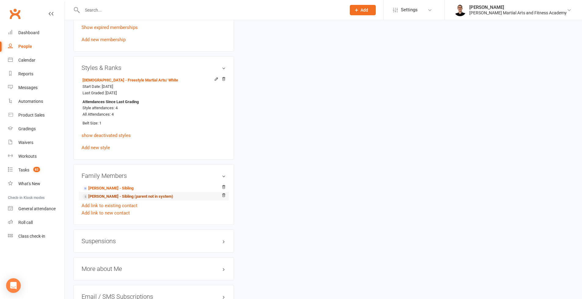
click at [125, 195] on link "[PERSON_NAME] - Sibling (parent not in system)" at bounding box center [127, 197] width 91 height 6
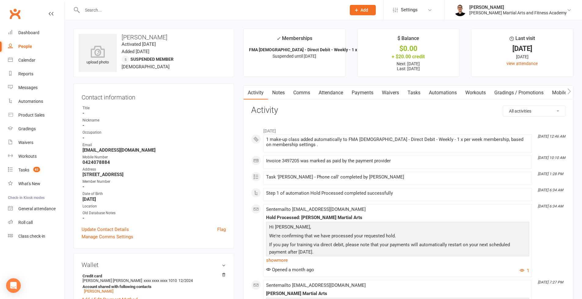
click at [299, 93] on link "Comms" at bounding box center [301, 93] width 25 height 14
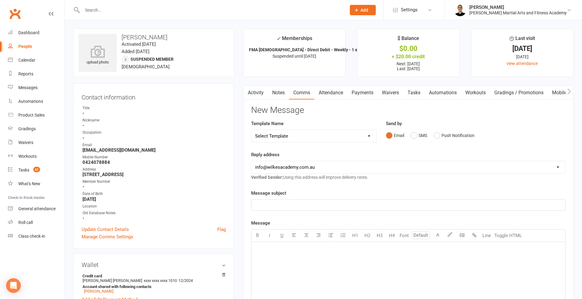
click at [408, 91] on link "Tasks" at bounding box center [413, 93] width 21 height 14
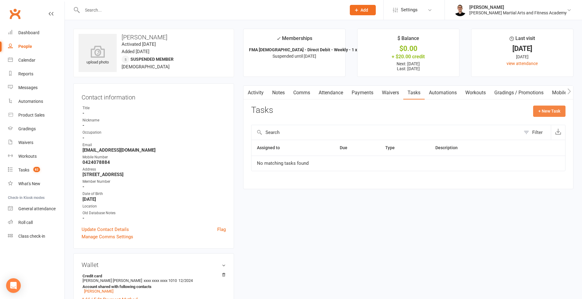
click at [554, 111] on button "+ New Task" at bounding box center [549, 111] width 32 height 11
select select "47660"
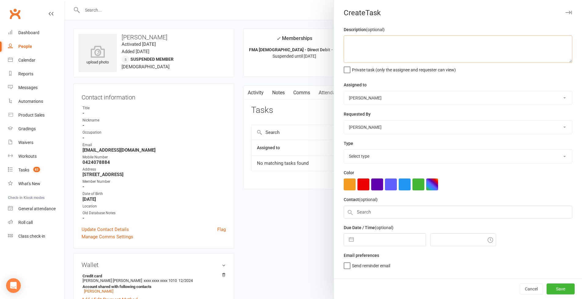
click at [398, 44] on textarea at bounding box center [458, 48] width 229 height 27
type textarea "Was in class [DATE]. But is currently on hold"
select select "25648"
select select "7"
select select "2025"
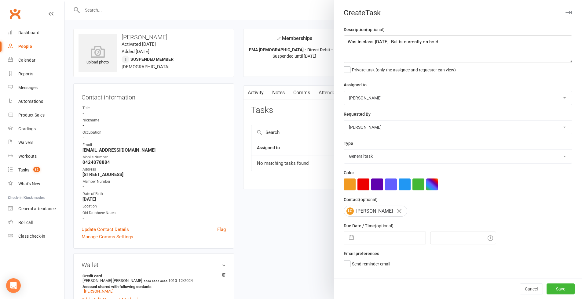
select select "8"
select select "2025"
select select "9"
select select "2025"
click at [384, 241] on input "text" at bounding box center [391, 238] width 69 height 12
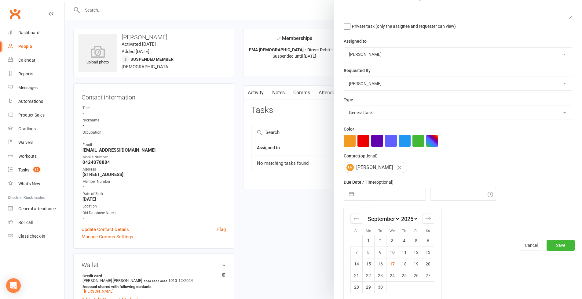
scroll to position [218, 0]
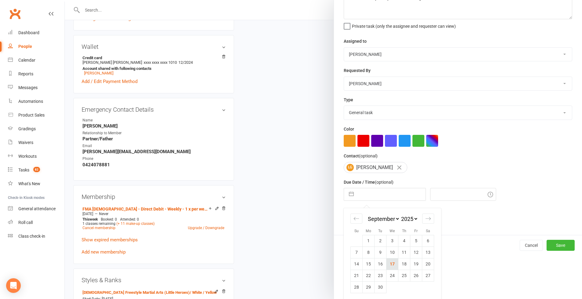
click at [391, 264] on td "17" at bounding box center [392, 264] width 12 height 12
type input "[DATE]"
type input "9:30am"
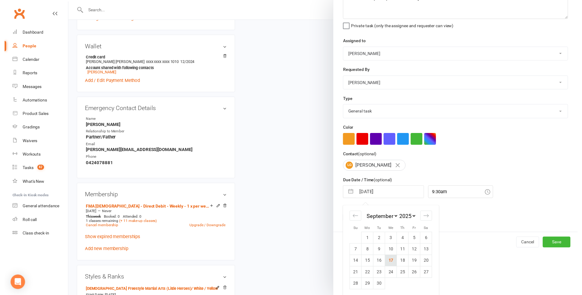
scroll to position [0, 0]
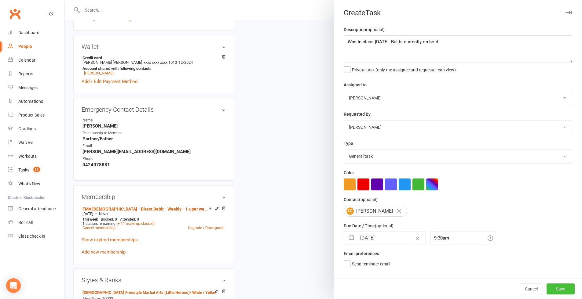
click at [562, 289] on button "Save" at bounding box center [561, 289] width 28 height 11
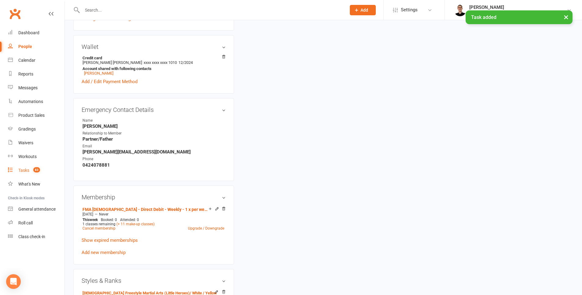
click at [39, 170] on span "83" at bounding box center [36, 169] width 7 height 5
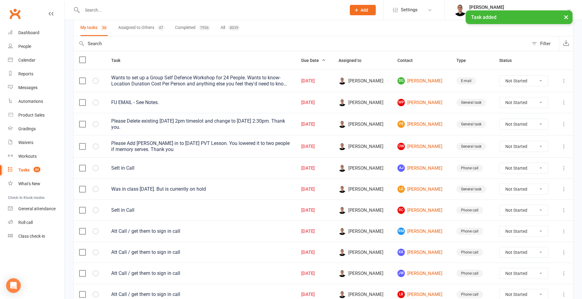
scroll to position [397, 0]
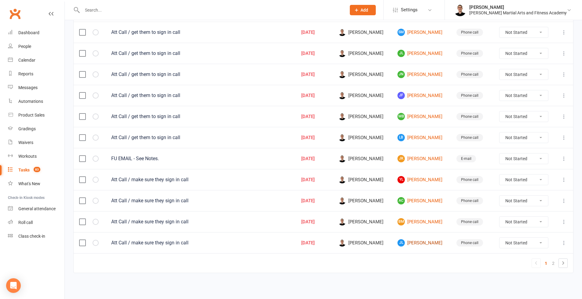
click at [401, 240] on link "JL [PERSON_NAME]" at bounding box center [421, 243] width 48 height 7
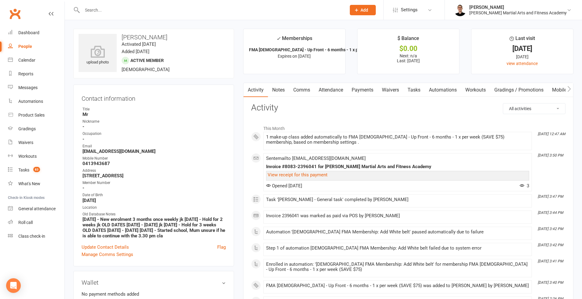
click at [414, 92] on link "Tasks" at bounding box center [413, 90] width 21 height 14
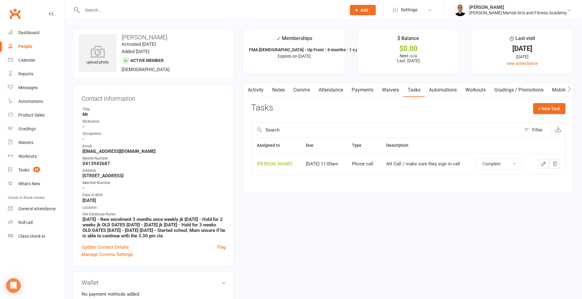
select select "unstarted"
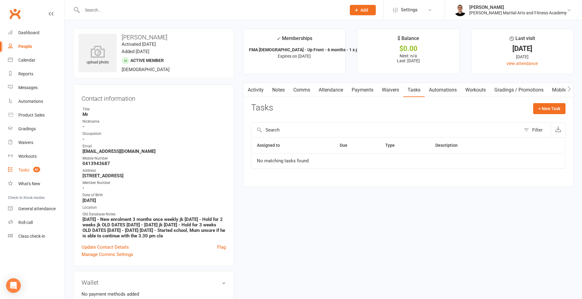
click at [31, 170] on count-badge "82" at bounding box center [35, 170] width 10 height 5
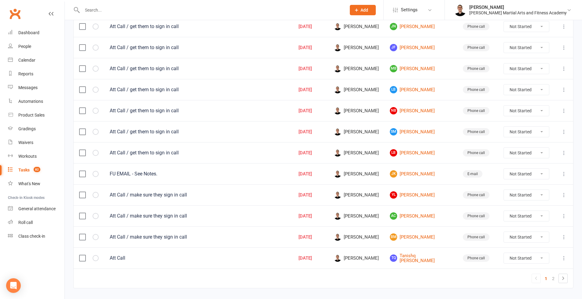
scroll to position [397, 0]
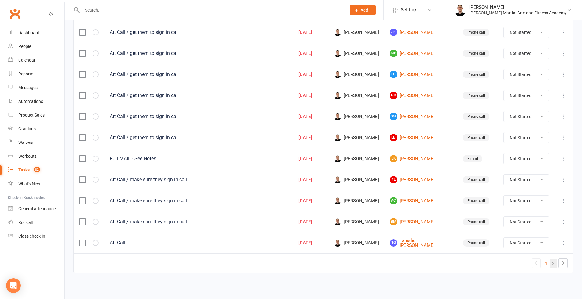
click at [554, 259] on link "2" at bounding box center [553, 263] width 7 height 9
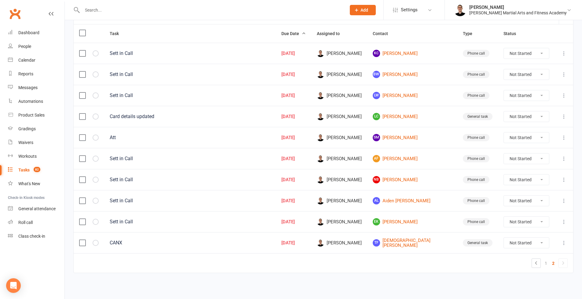
scroll to position [70, 0]
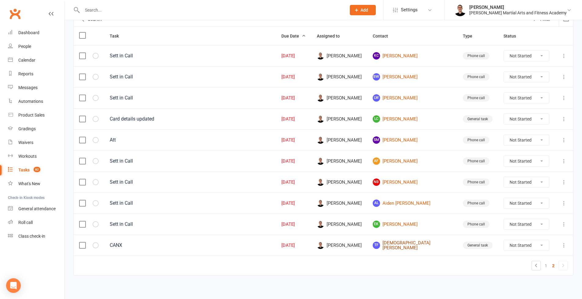
click at [421, 245] on link "TF [DEMOGRAPHIC_DATA][PERSON_NAME]" at bounding box center [412, 246] width 79 height 10
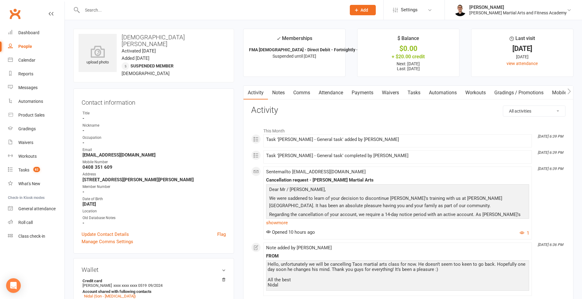
click at [416, 93] on link "Tasks" at bounding box center [413, 93] width 21 height 14
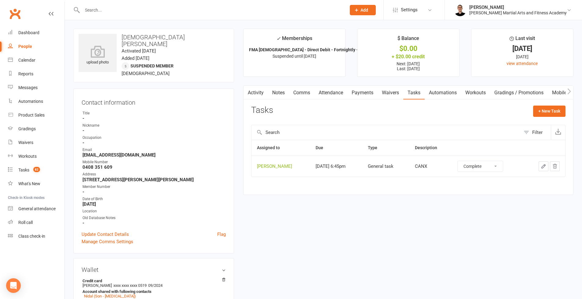
select select "unstarted"
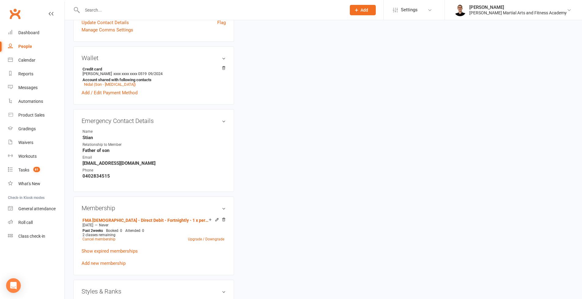
scroll to position [265, 0]
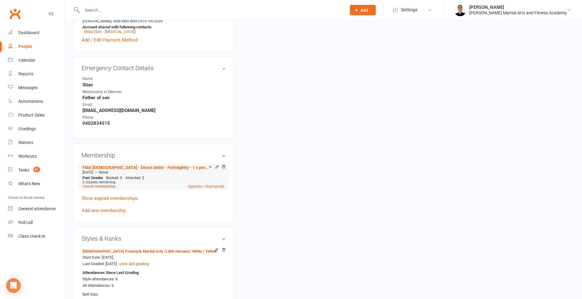
click at [96, 185] on link "Cancel membership" at bounding box center [98, 187] width 33 height 4
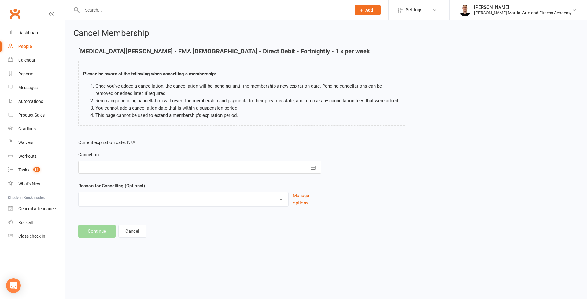
click at [116, 172] on div at bounding box center [199, 167] width 243 height 13
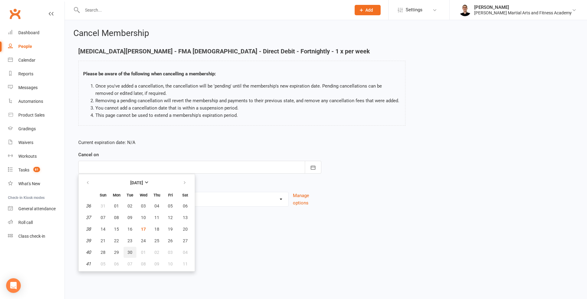
click at [131, 251] on span "30" at bounding box center [129, 252] width 5 height 5
type input "[DATE]"
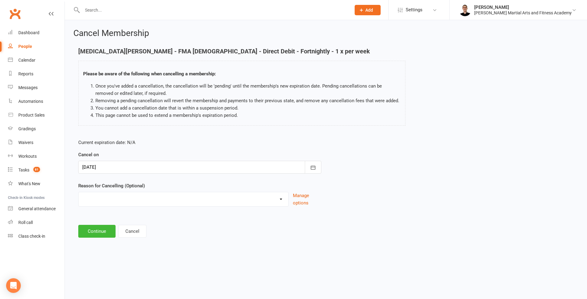
select select "7"
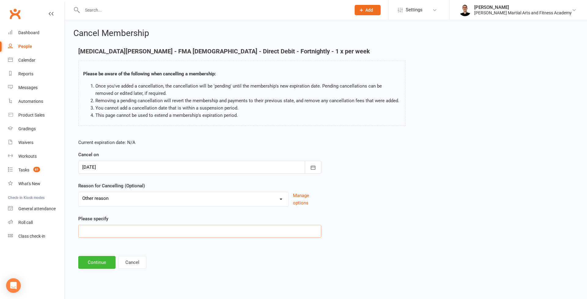
click at [122, 233] on input at bounding box center [199, 231] width 243 height 13
type input "Doesn't want to attend anymore"
click at [96, 261] on button "Continue" at bounding box center [96, 262] width 37 height 13
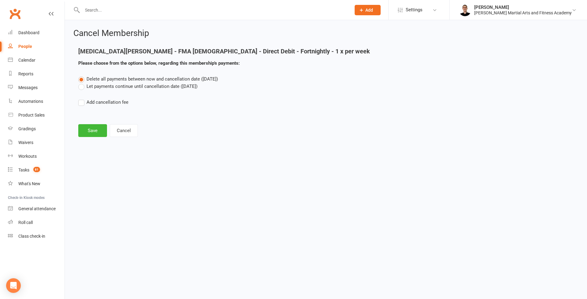
click at [141, 86] on label "Let payments continue until cancellation date ([DATE])" at bounding box center [137, 86] width 119 height 7
click at [82, 83] on input "Let payments continue until cancellation date ([DATE])" at bounding box center [80, 83] width 4 height 0
click at [96, 131] on button "Save" at bounding box center [92, 130] width 29 height 13
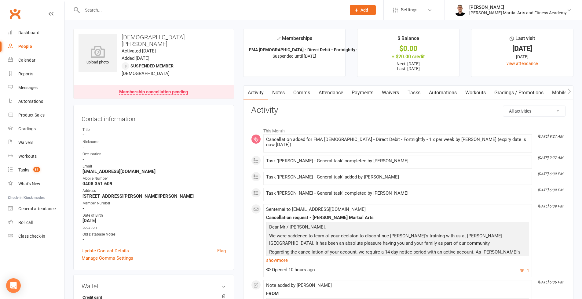
click at [414, 93] on link "Tasks" at bounding box center [413, 93] width 21 height 14
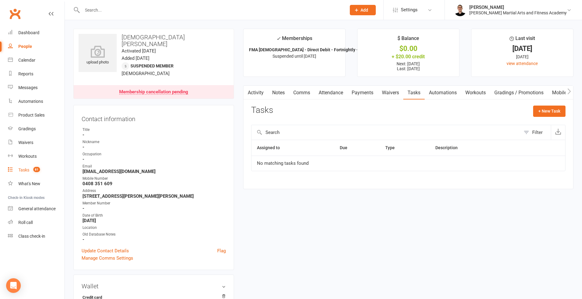
click at [32, 169] on count-badge "81" at bounding box center [35, 170] width 10 height 5
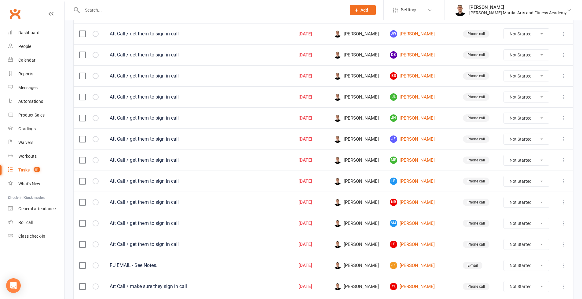
scroll to position [397, 0]
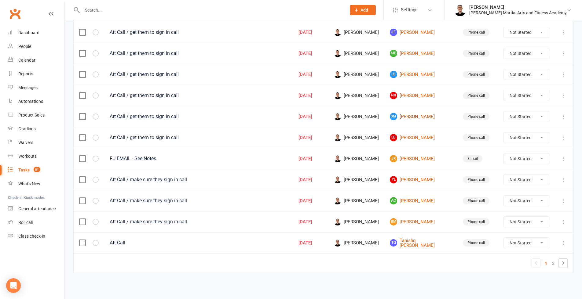
click at [404, 113] on link "SM [PERSON_NAME]" at bounding box center [421, 116] width 62 height 7
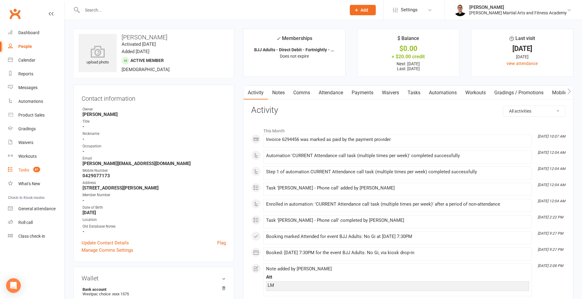
click at [31, 170] on count-badge "81" at bounding box center [35, 170] width 10 height 5
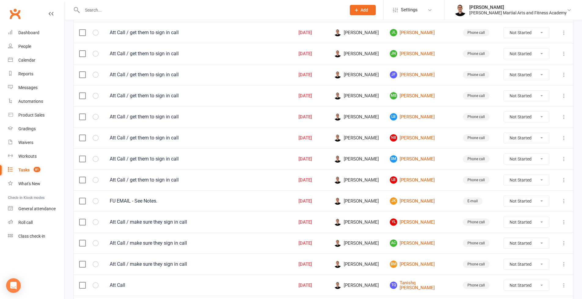
scroll to position [397, 0]
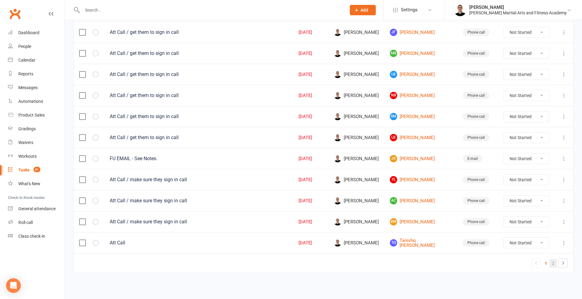
click at [553, 259] on link "2" at bounding box center [553, 263] width 7 height 9
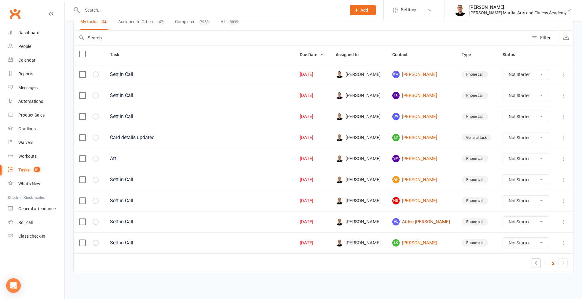
click at [411, 218] on link "AL Aiden [PERSON_NAME]" at bounding box center [421, 221] width 58 height 7
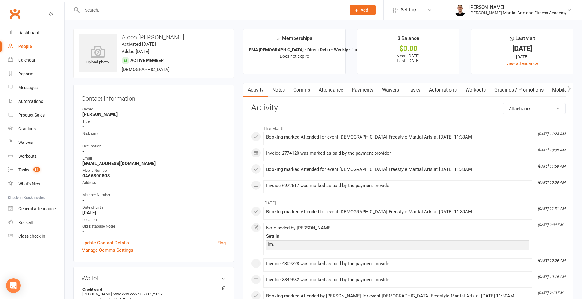
click at [411, 90] on link "Tasks" at bounding box center [413, 90] width 21 height 14
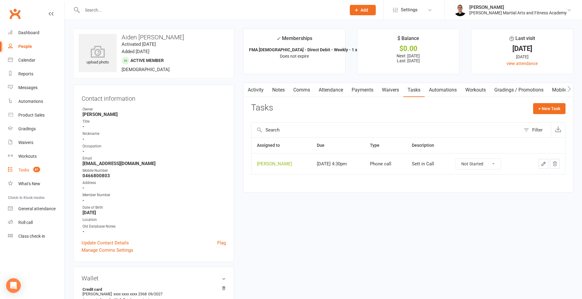
click at [28, 171] on div "Tasks" at bounding box center [23, 170] width 11 height 5
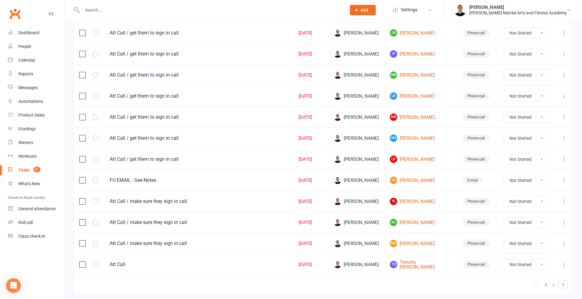
scroll to position [397, 0]
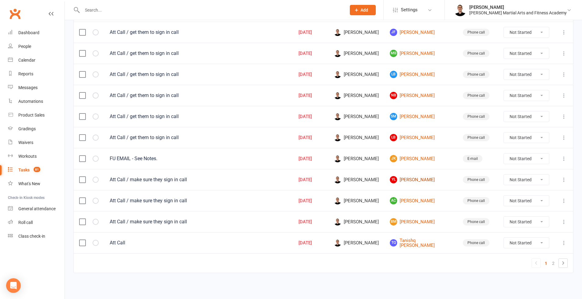
click at [409, 176] on link "YL [PERSON_NAME]" at bounding box center [421, 179] width 62 height 7
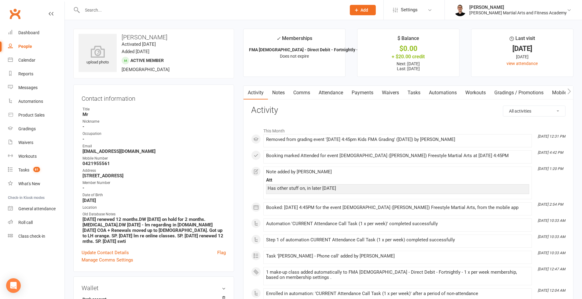
click at [419, 93] on link "Tasks" at bounding box center [413, 93] width 21 height 14
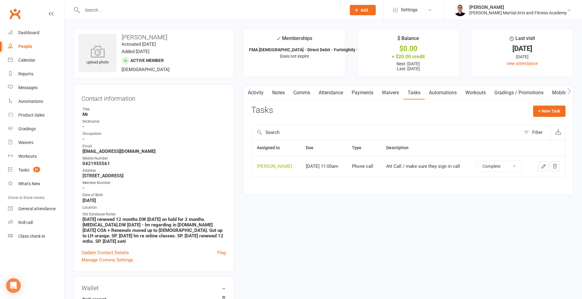
select select "unstarted"
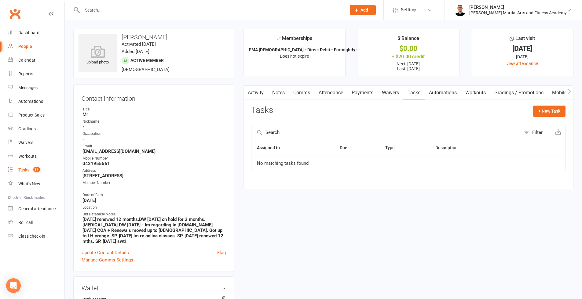
click at [34, 166] on link "Tasks 81" at bounding box center [36, 170] width 57 height 14
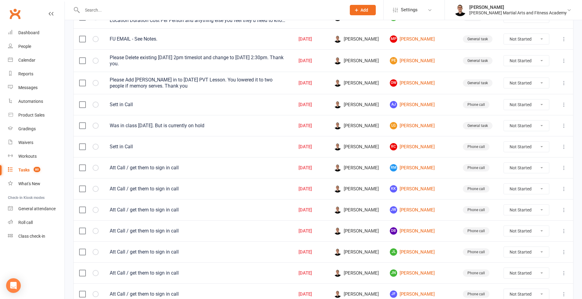
scroll to position [397, 0]
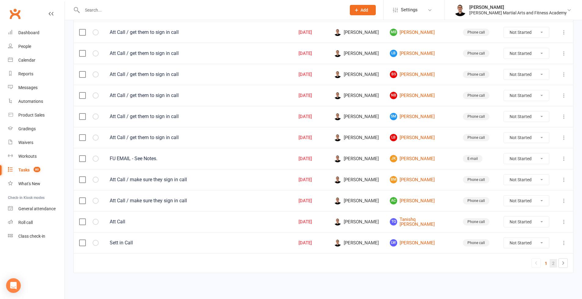
click at [554, 259] on link "2" at bounding box center [553, 263] width 7 height 9
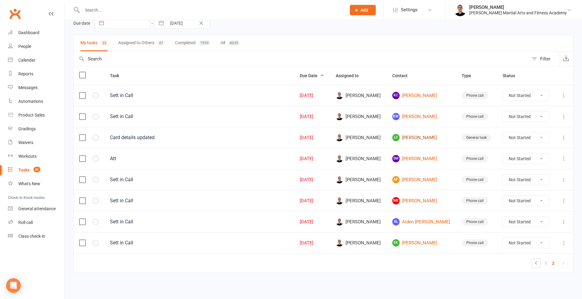
click at [416, 134] on link "LC [PERSON_NAME]" at bounding box center [421, 137] width 58 height 7
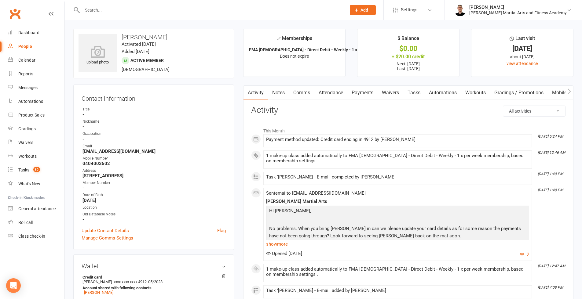
click at [370, 90] on link "Payments" at bounding box center [362, 93] width 30 height 14
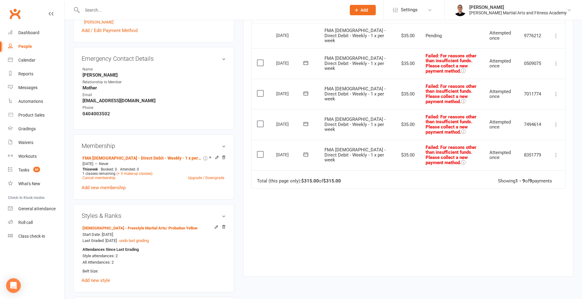
scroll to position [81, 0]
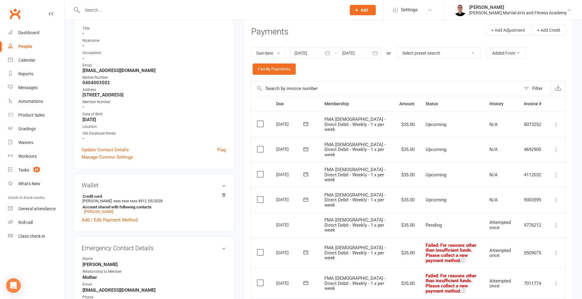
click at [320, 53] on div at bounding box center [312, 53] width 43 height 11
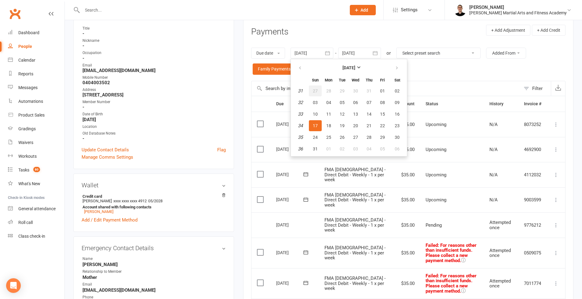
click at [318, 90] on span "27" at bounding box center [315, 91] width 5 height 5
type input "[DATE]"
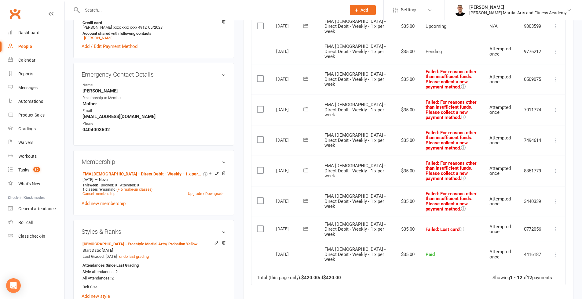
scroll to position [0, 0]
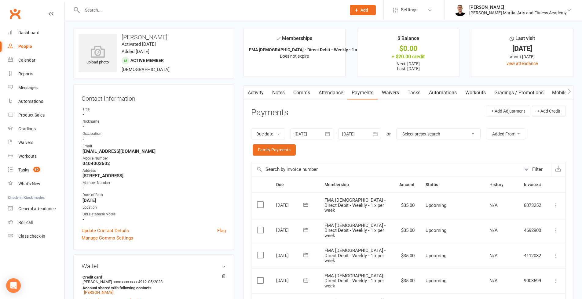
click at [406, 91] on link "Tasks" at bounding box center [413, 93] width 21 height 14
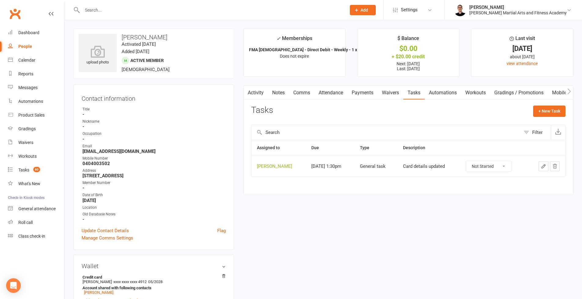
click at [544, 166] on icon "button" at bounding box center [544, 167] width 4 height 4
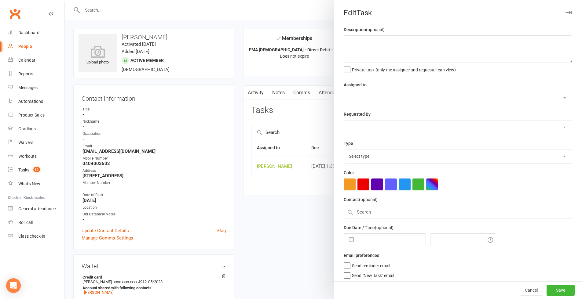
type textarea "Card details updated"
select select "47660"
select select "50751"
type input "[DATE]"
type input "1:30pm"
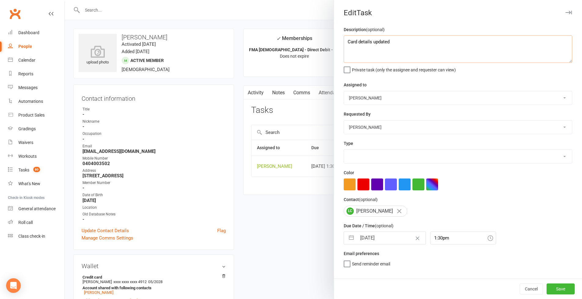
select select "25648"
drag, startPoint x: 408, startPoint y: 50, endPoint x: 346, endPoint y: 39, distance: 63.6
click at [346, 39] on textarea "Card details updated" at bounding box center [458, 48] width 229 height 27
type textarea "FU missed payments - Did you ask her about the missed payments [DATE]?"
select select "50751"
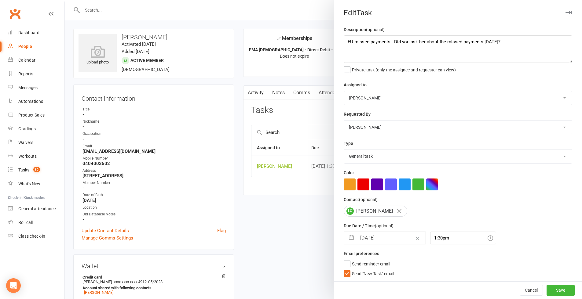
select select "47660"
click at [371, 274] on span "Send "New Task" email" at bounding box center [373, 272] width 42 height 7
click at [371, 269] on input "Send "New Task" email" at bounding box center [369, 269] width 50 height 0
click at [562, 290] on button "Save" at bounding box center [561, 290] width 28 height 11
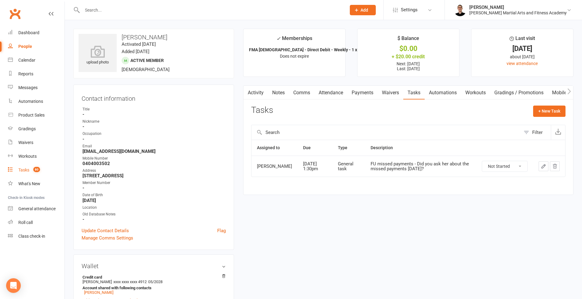
click at [39, 167] on span "80" at bounding box center [36, 169] width 7 height 5
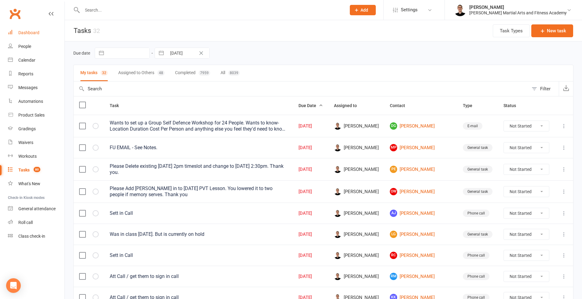
click at [38, 35] on div "Dashboard" at bounding box center [28, 32] width 21 height 5
